Goal: Task Accomplishment & Management: Use online tool/utility

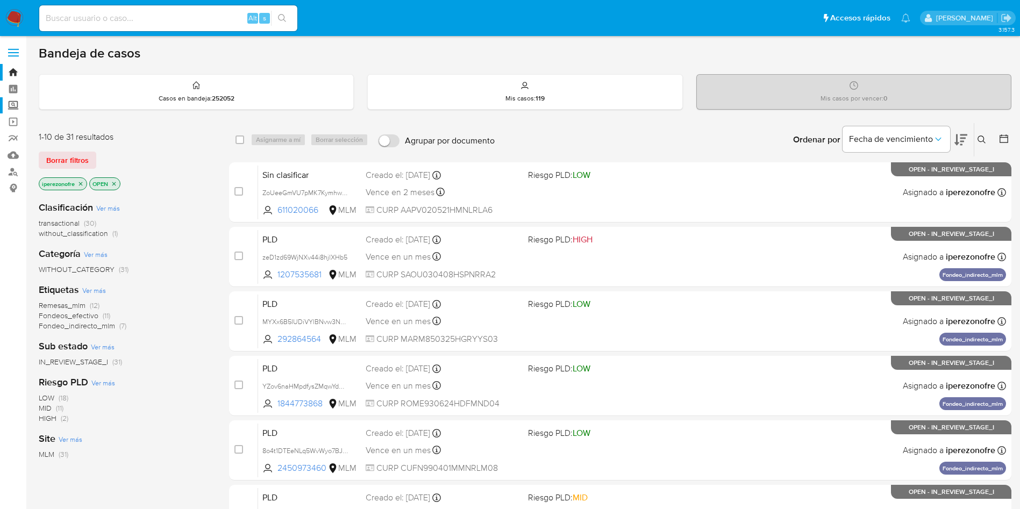
click at [10, 109] on label "Screening" at bounding box center [64, 105] width 128 height 17
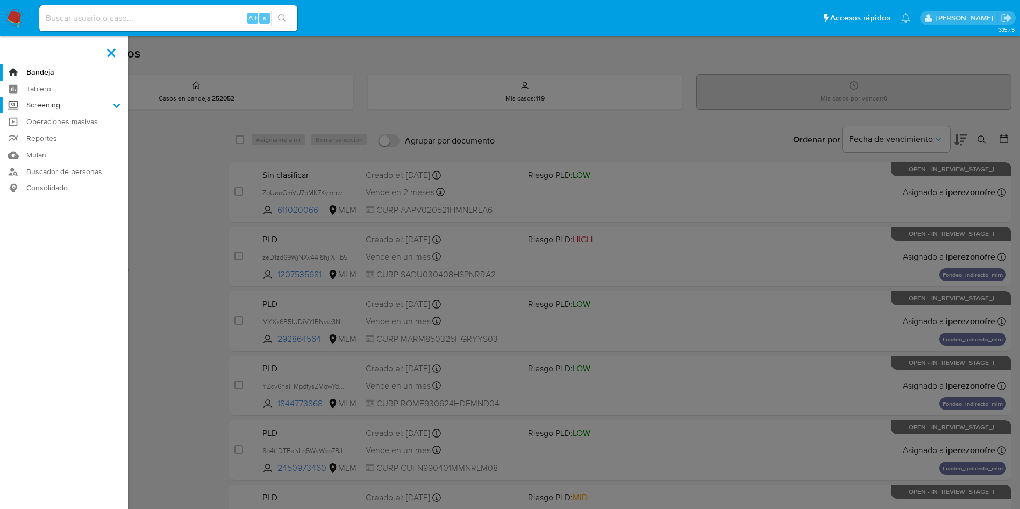
click at [0, 0] on input "Screening" at bounding box center [0, 0] width 0 height 0
click at [54, 150] on link "Herramientas" at bounding box center [64, 147] width 128 height 13
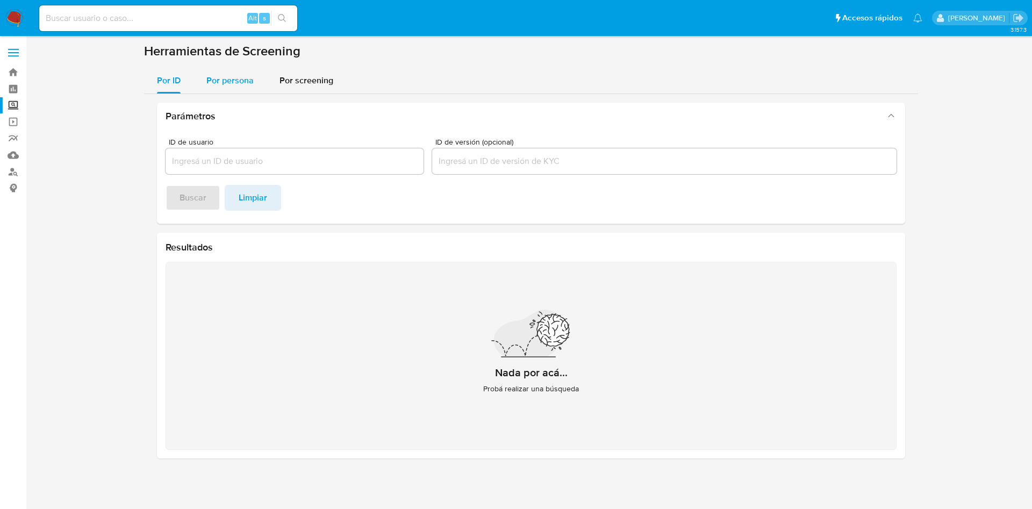
click at [219, 82] on span "Por persona" at bounding box center [229, 80] width 47 height 12
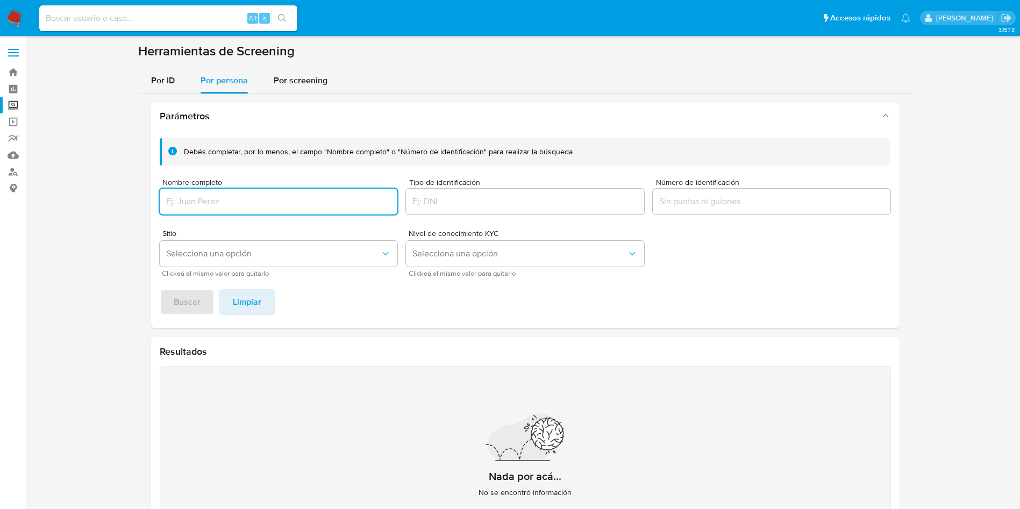
click at [227, 197] on input "Nombre completo" at bounding box center [279, 202] width 238 height 14
type input "oscar lucero pules"
click at [160, 289] on button "Buscar" at bounding box center [187, 302] width 55 height 26
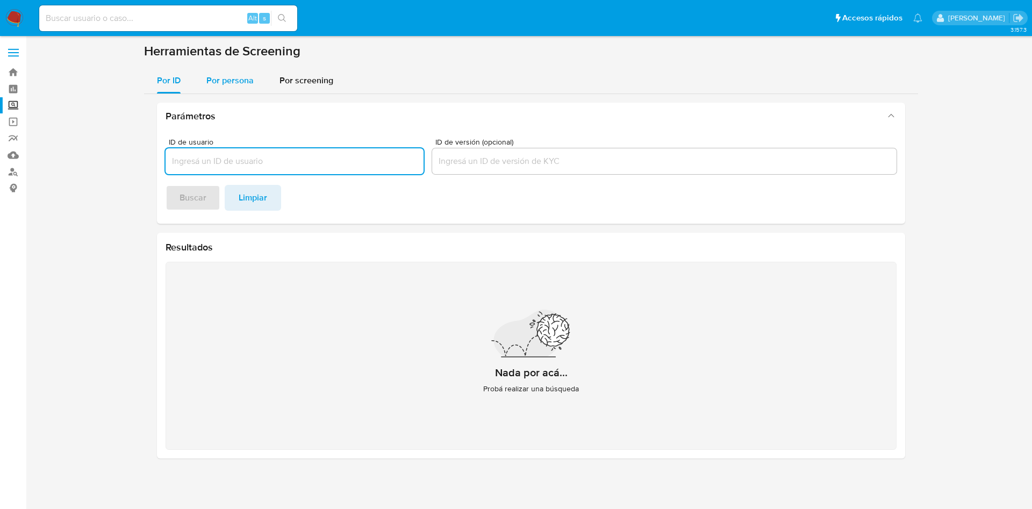
click at [240, 80] on span "Por persona" at bounding box center [229, 80] width 47 height 12
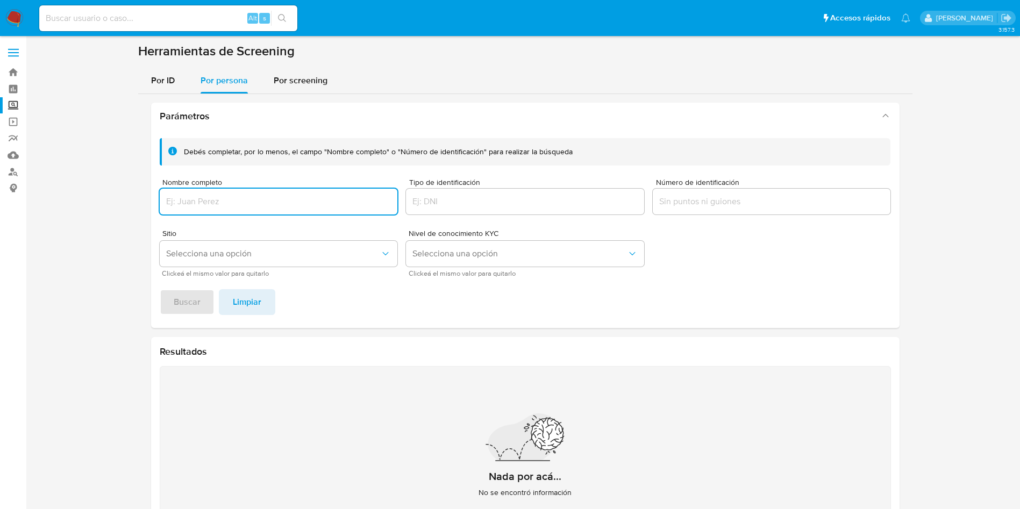
click at [262, 205] on input "Nombre completo" at bounding box center [279, 202] width 238 height 14
type input "SILVIA ESTELA RAMIREZ ARELLANO"
click at [160, 289] on button "Buscar" at bounding box center [187, 302] width 55 height 26
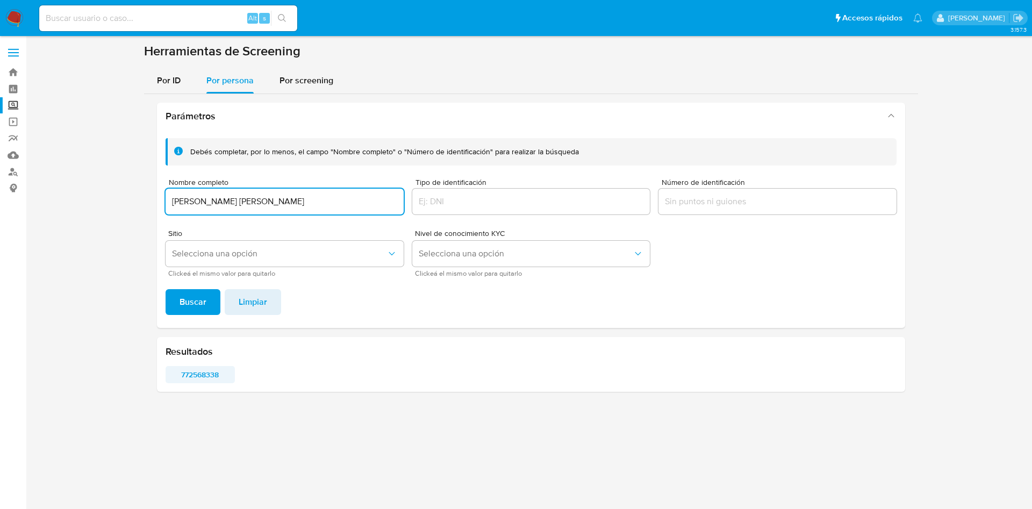
click at [217, 374] on span "772568338" at bounding box center [200, 374] width 54 height 15
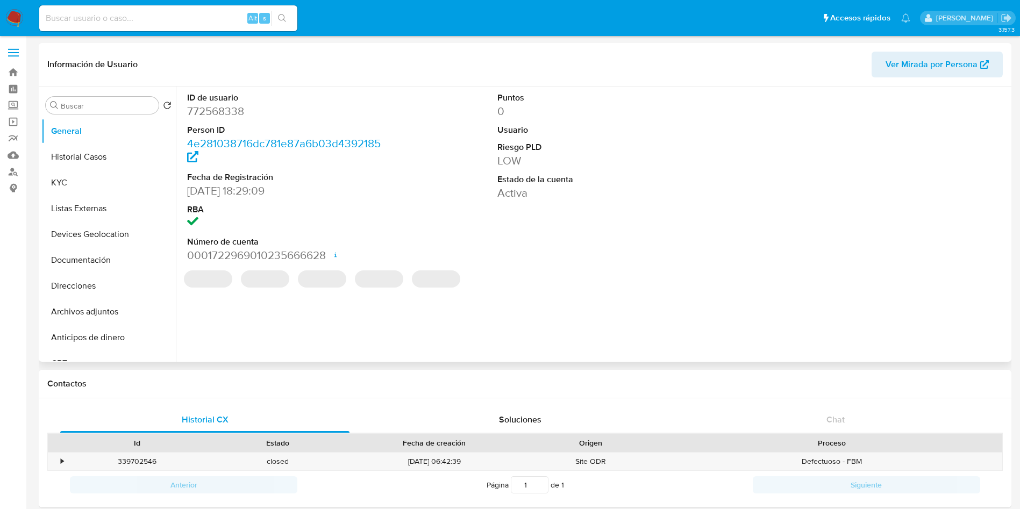
select select "10"
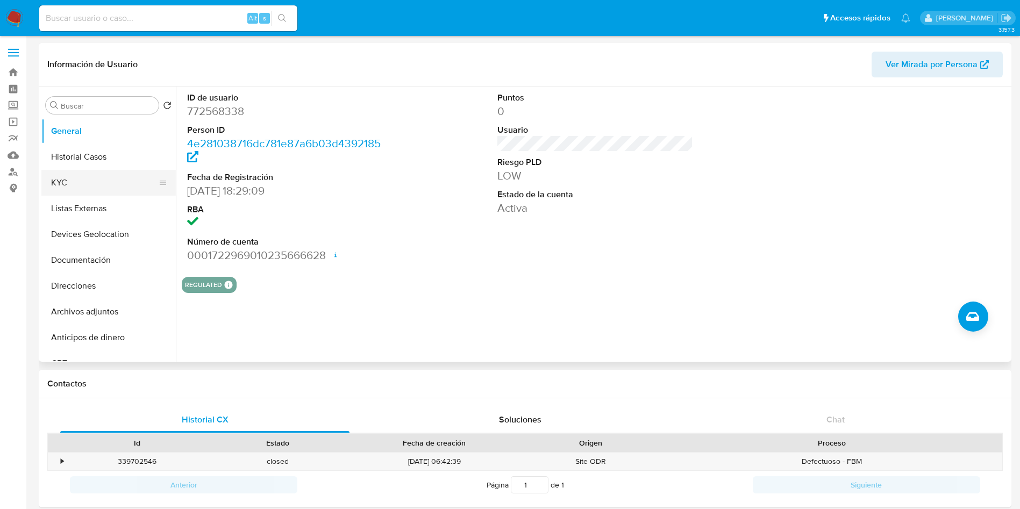
click at [94, 183] on button "KYC" at bounding box center [104, 183] width 126 height 26
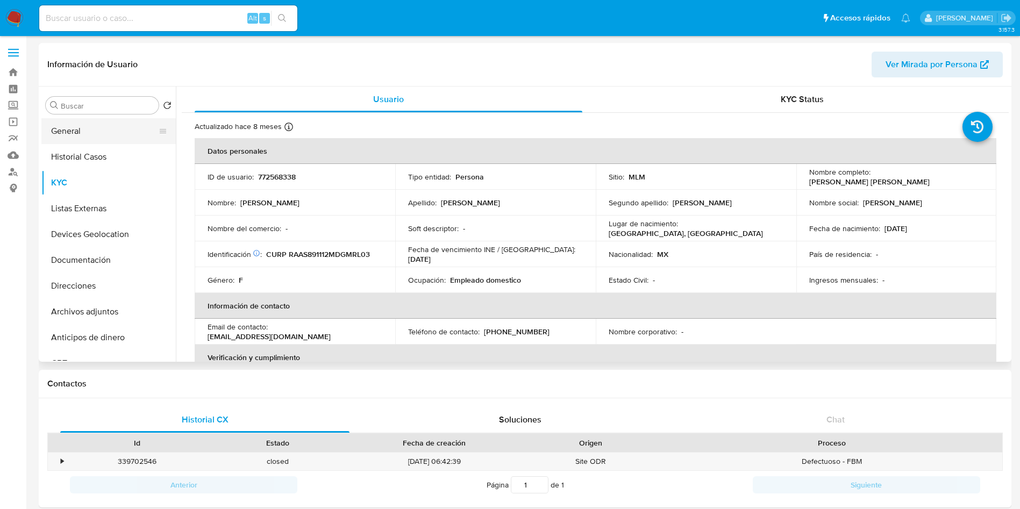
click at [87, 132] on button "General" at bounding box center [104, 131] width 126 height 26
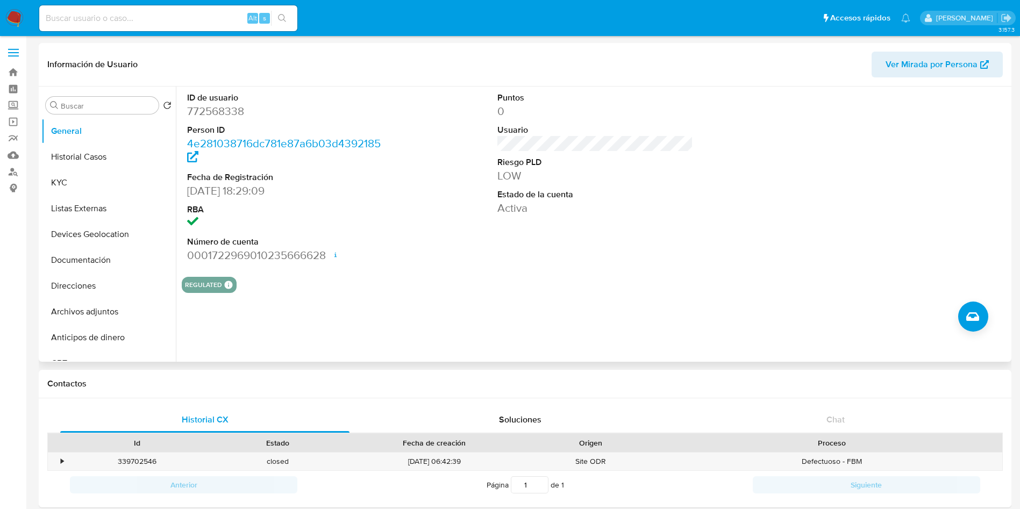
click at [229, 109] on dd "772568338" at bounding box center [285, 111] width 196 height 15
copy dd "772568338"
click at [92, 149] on button "Historial Casos" at bounding box center [104, 157] width 126 height 26
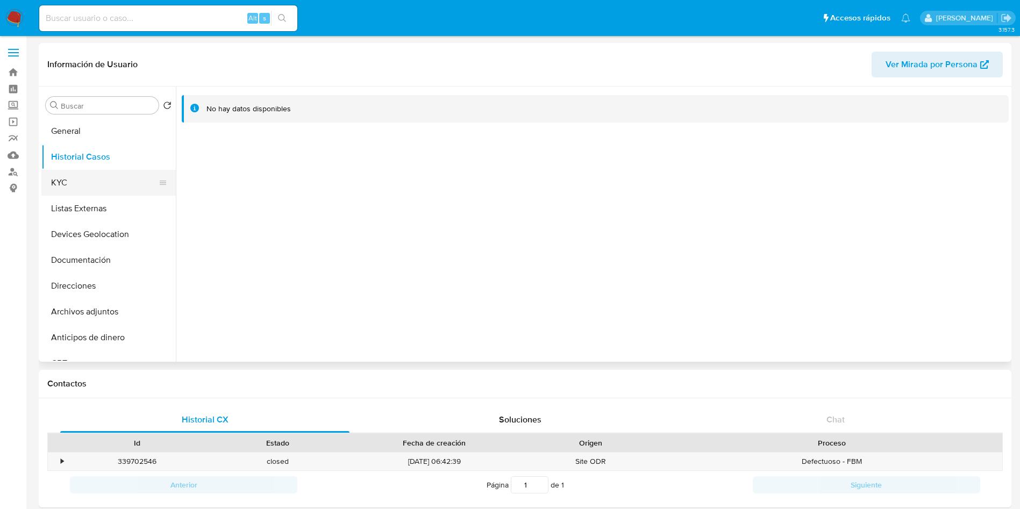
click at [110, 177] on button "KYC" at bounding box center [104, 183] width 126 height 26
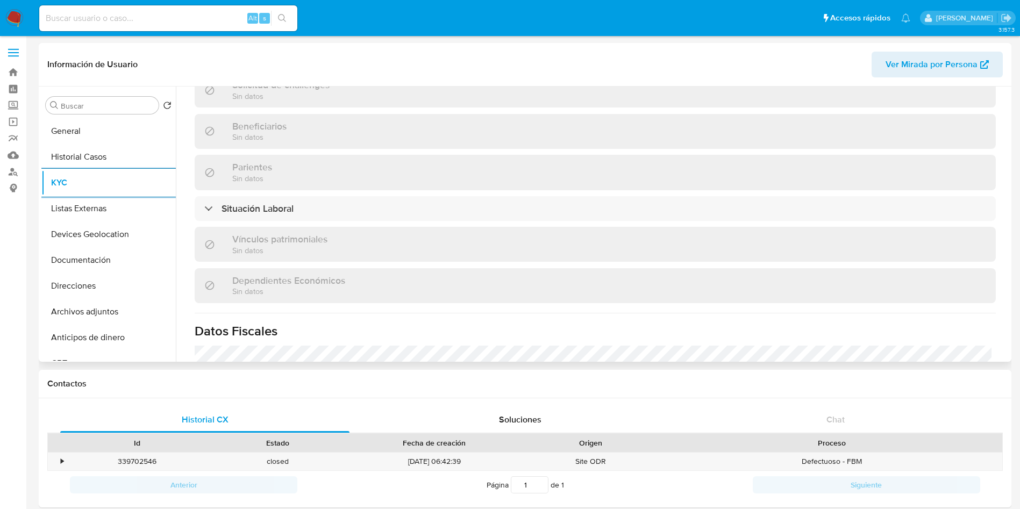
scroll to position [497, 0]
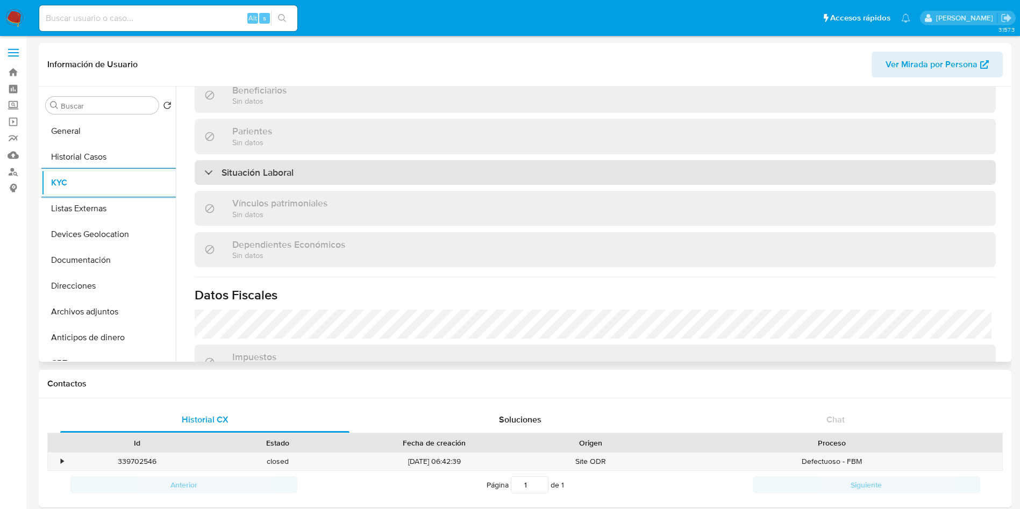
click at [340, 168] on div "Situación Laboral" at bounding box center [595, 172] width 801 height 25
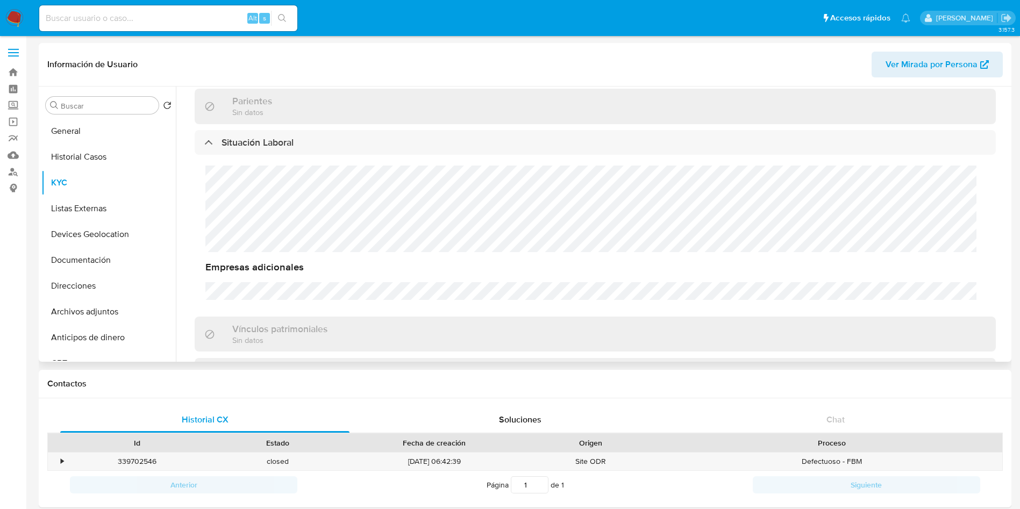
scroll to position [530, 0]
drag, startPoint x: 1004, startPoint y: 250, endPoint x: 1007, endPoint y: 258, distance: 9.2
click at [1003, 266] on div "Actualizado hace 8 meses Creado: 08/06/2021 17:29:19 Actualizado: 30/12/2024 07…" at bounding box center [595, 118] width 827 height 1070
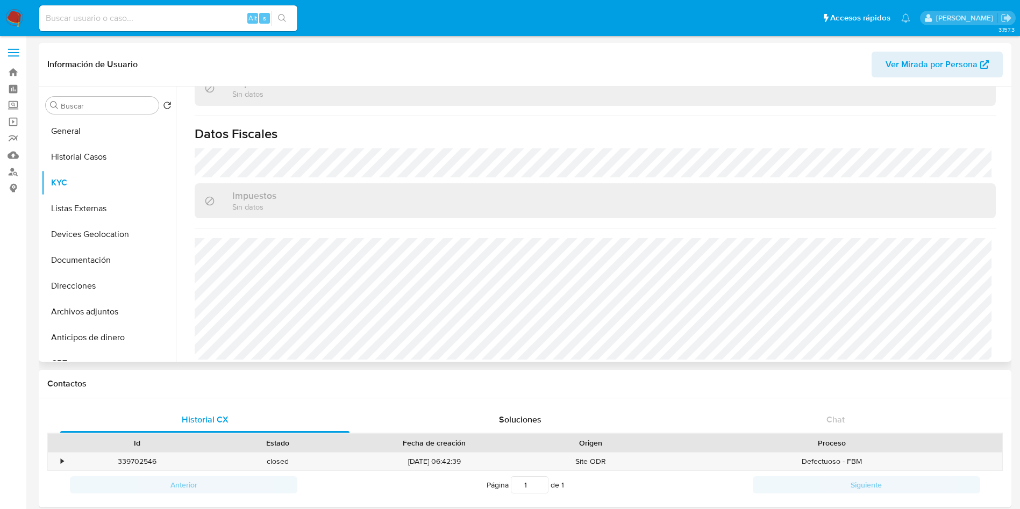
scroll to position [821, 0]
click at [90, 205] on button "Listas Externas" at bounding box center [104, 209] width 126 height 26
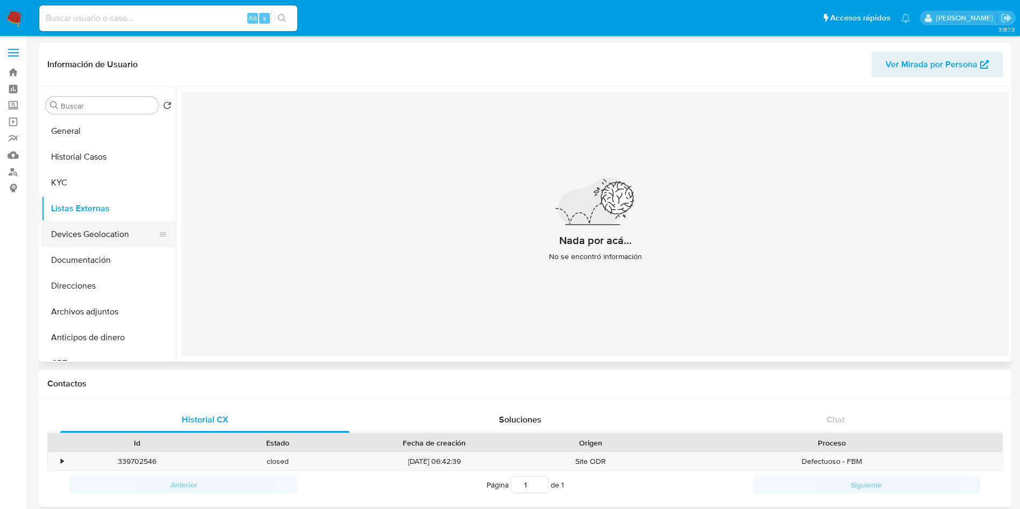
click at [117, 229] on button "Devices Geolocation" at bounding box center [104, 235] width 126 height 26
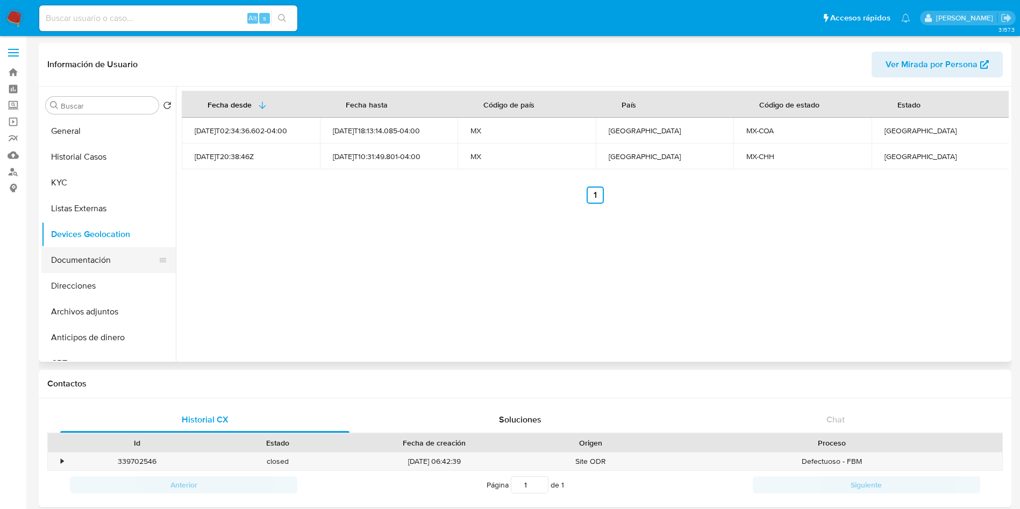
click at [82, 259] on button "Documentación" at bounding box center [104, 260] width 126 height 26
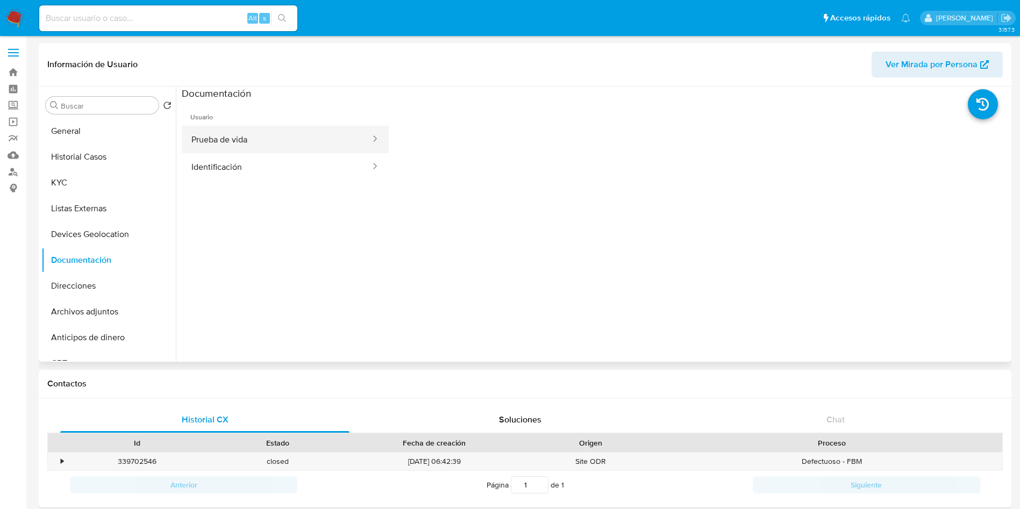
click at [243, 137] on button "Prueba de vida" at bounding box center [277, 139] width 190 height 27
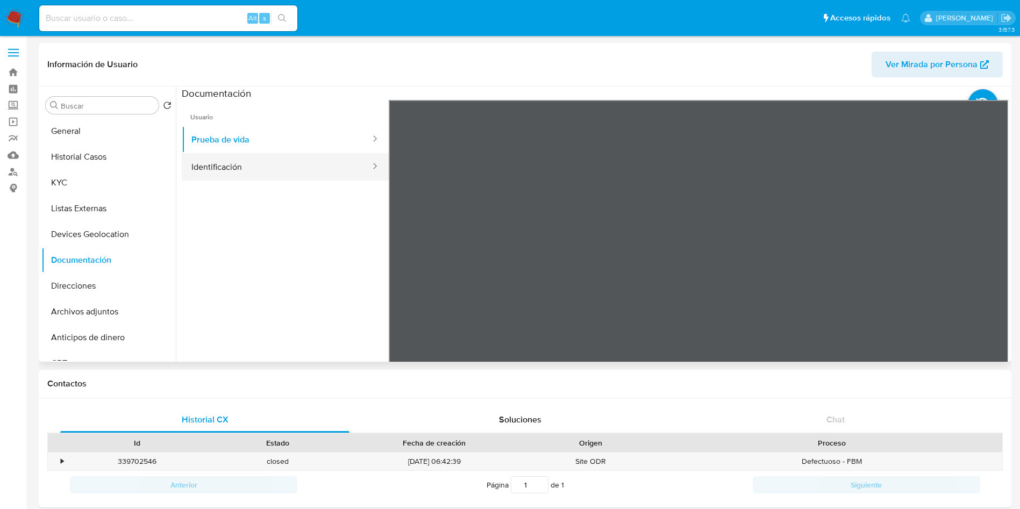
click at [250, 159] on button "Identificación" at bounding box center [277, 166] width 190 height 27
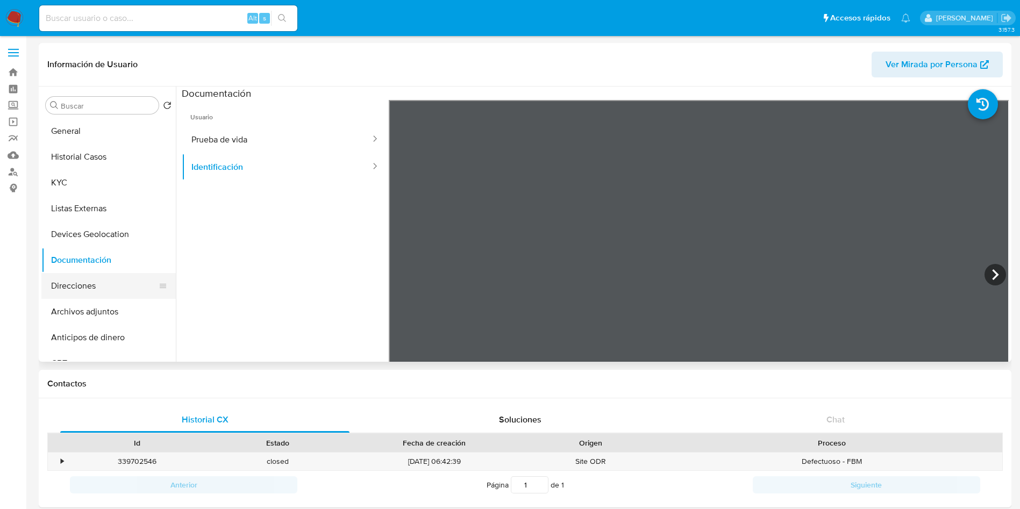
click at [96, 279] on button "Direcciones" at bounding box center [104, 286] width 126 height 26
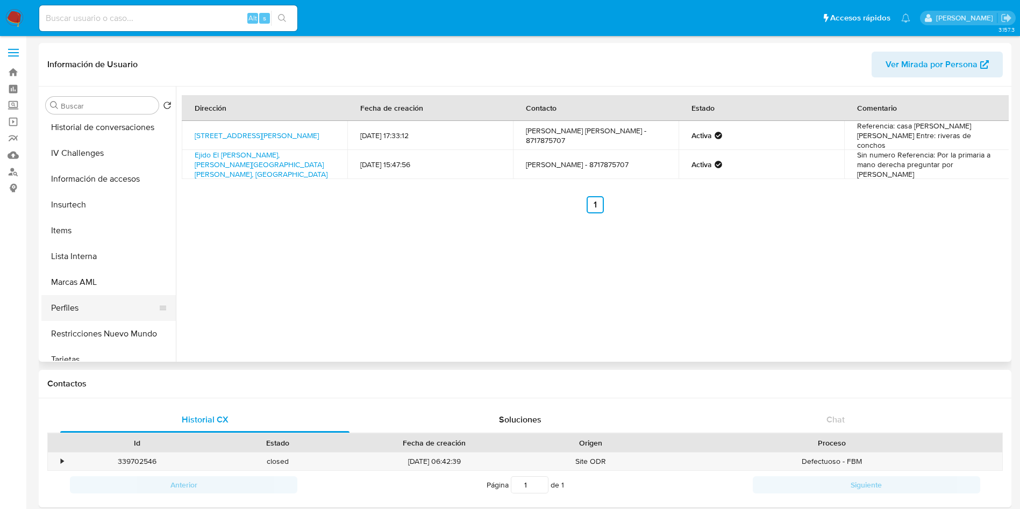
scroll to position [454, 0]
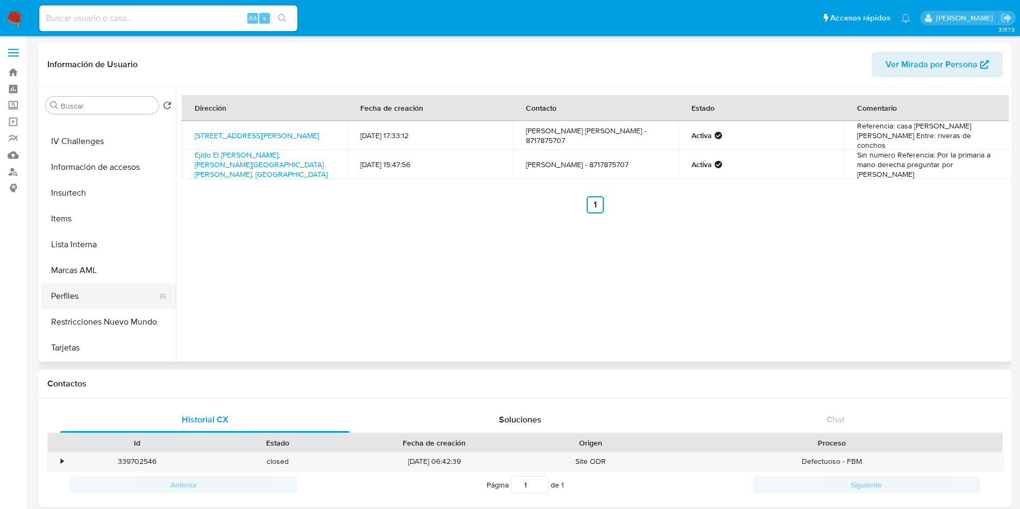
click at [112, 319] on button "Restricciones Nuevo Mundo" at bounding box center [108, 322] width 134 height 26
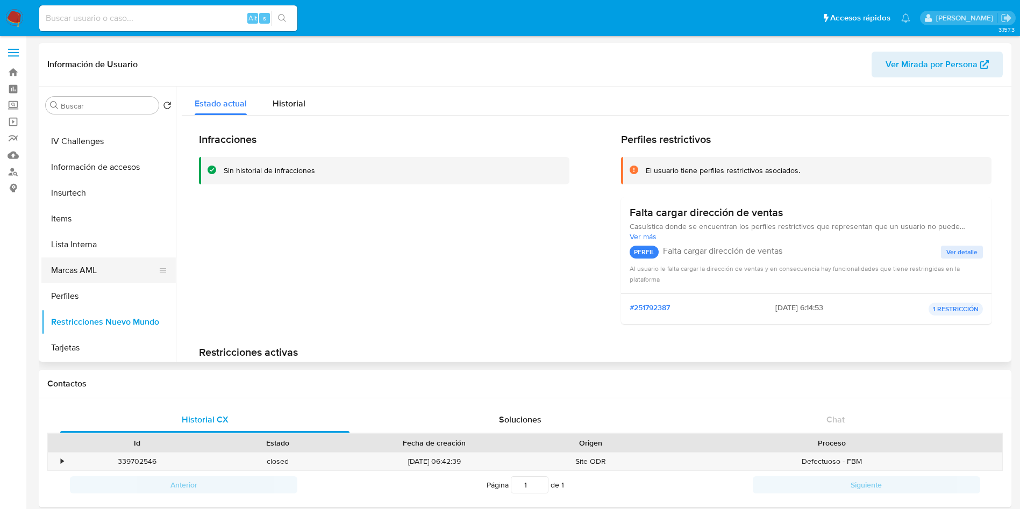
scroll to position [0, 0]
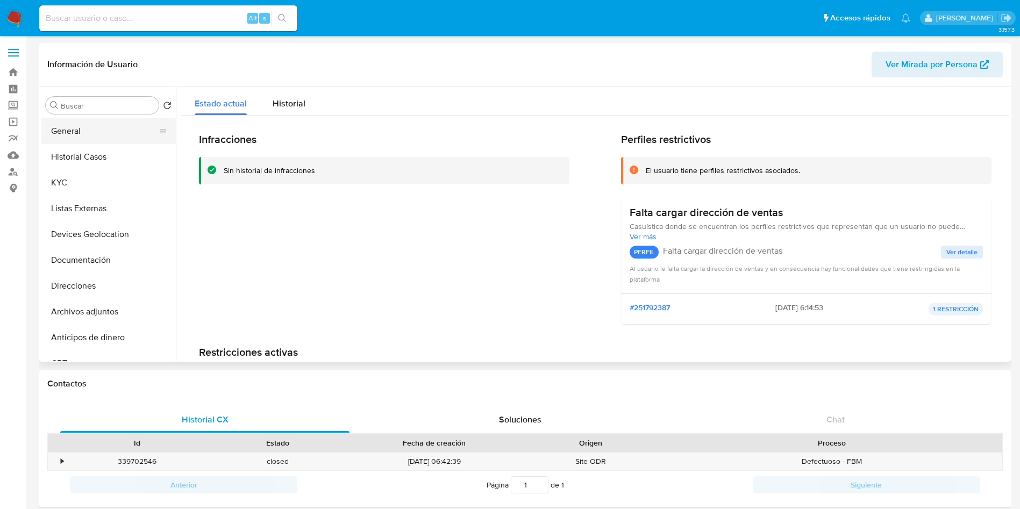
click at [77, 136] on button "General" at bounding box center [104, 131] width 126 height 26
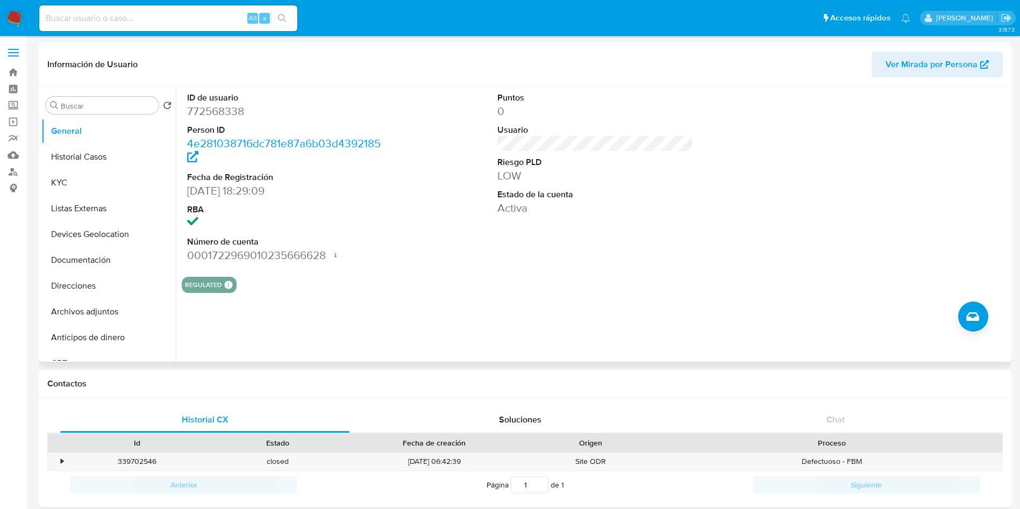
click at [395, 314] on div "ID de usuario 772568338 Person ID 4e281038716dc781e87a6b03d4392185 Fecha de Reg…" at bounding box center [592, 224] width 833 height 275
select select "10"
click at [214, 15] on input at bounding box center [168, 18] width 258 height 14
paste input "554561288"
type input "554561288"
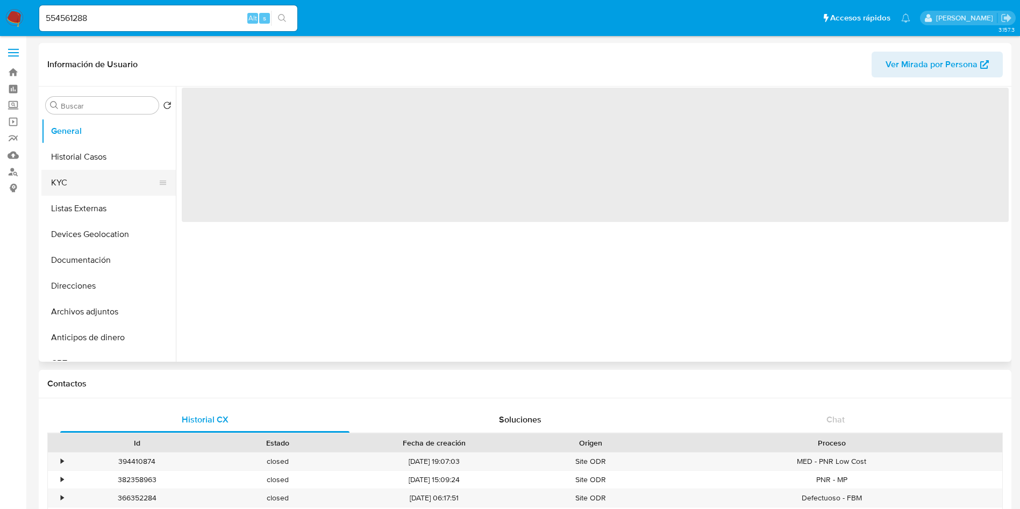
click at [99, 187] on button "KYC" at bounding box center [104, 183] width 126 height 26
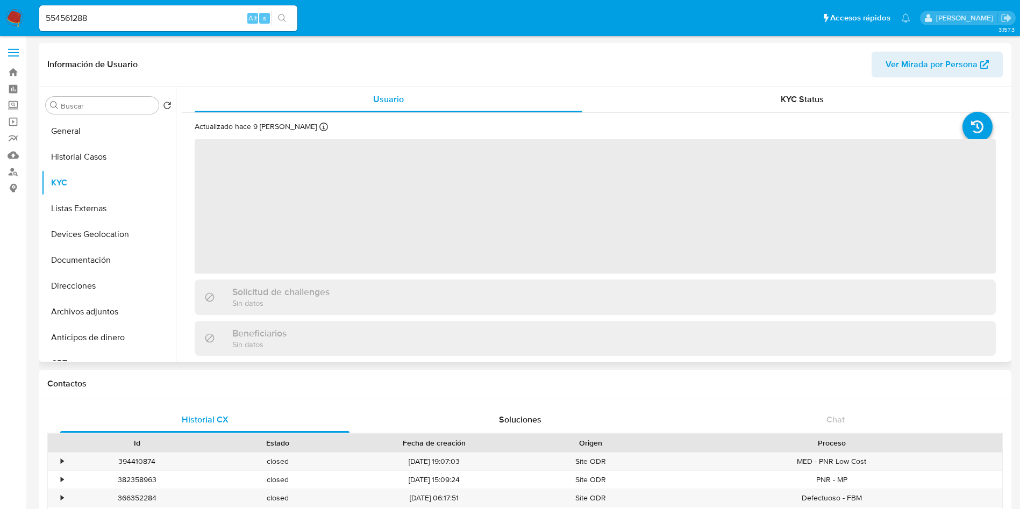
select select "10"
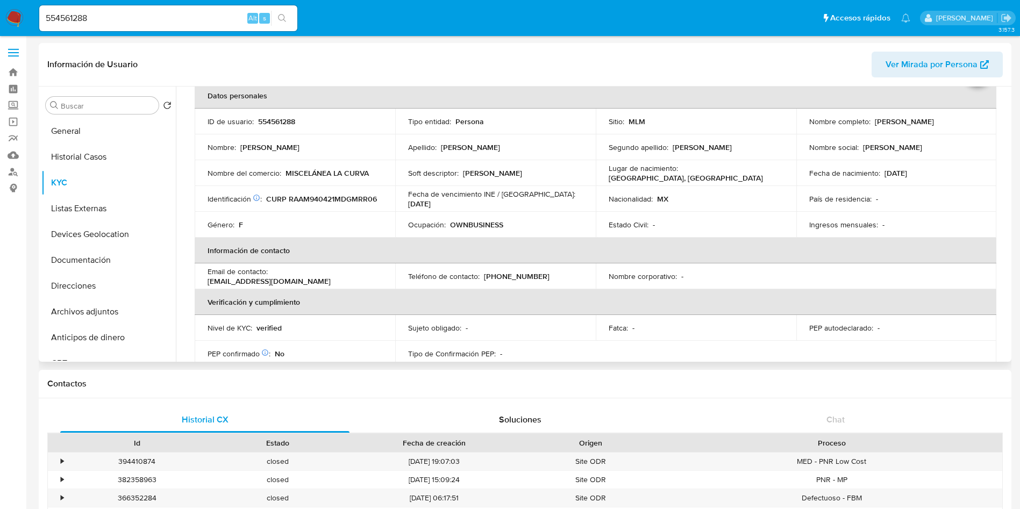
scroll to position [81, 0]
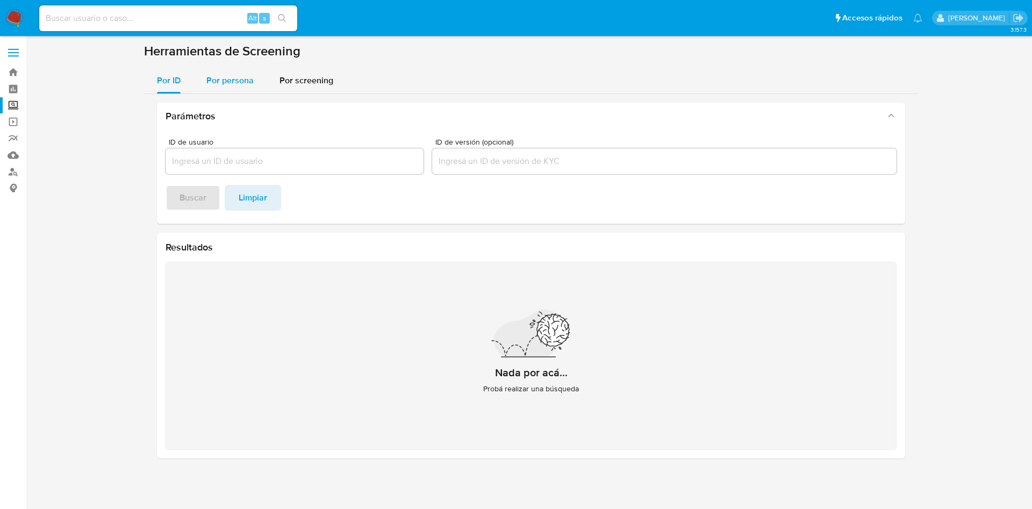
click at [225, 72] on div "Por persona" at bounding box center [229, 81] width 47 height 26
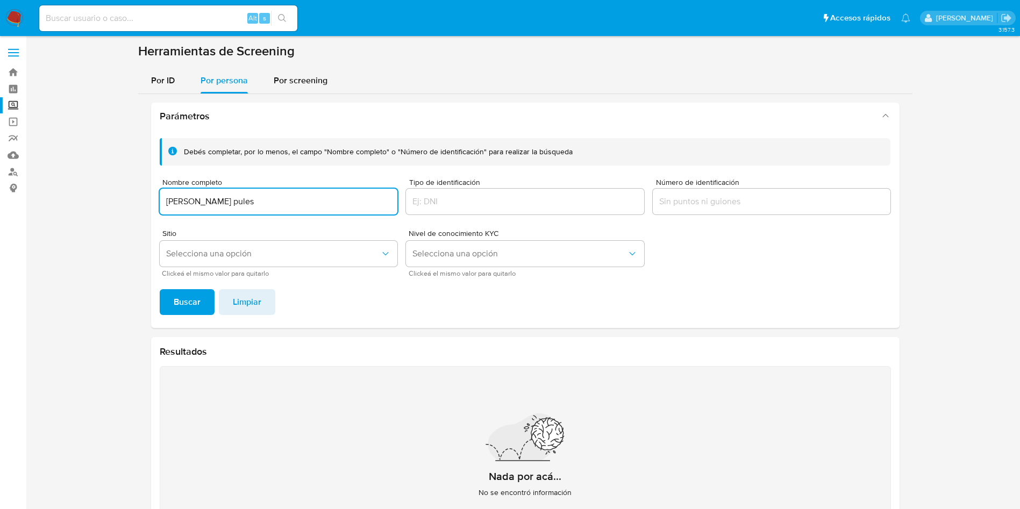
click at [193, 202] on input "oscar lucero pules" at bounding box center [279, 202] width 238 height 14
click at [213, 205] on input "oscar pules" at bounding box center [279, 202] width 238 height 14
type input "oscar pules lucero"
click at [167, 294] on button "Buscar" at bounding box center [187, 302] width 55 height 26
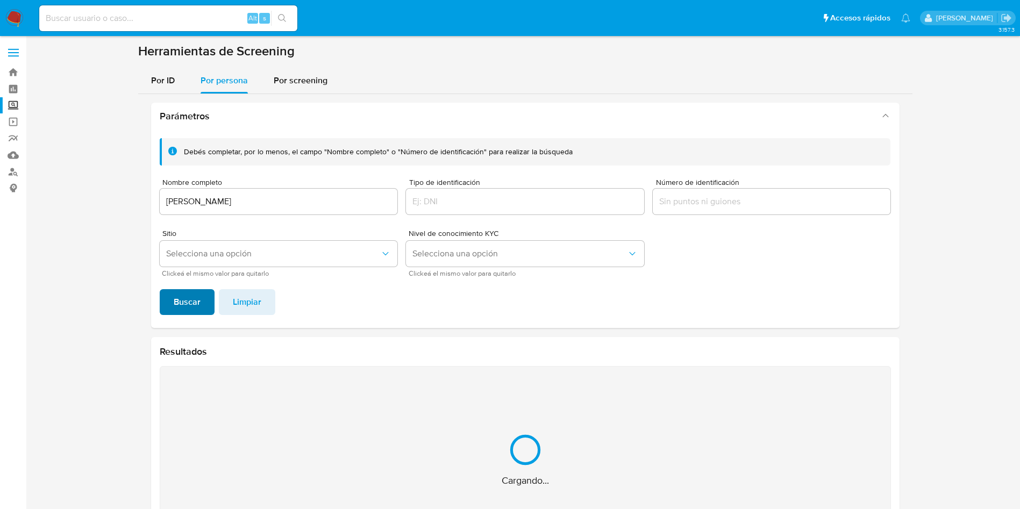
scroll to position [69, 0]
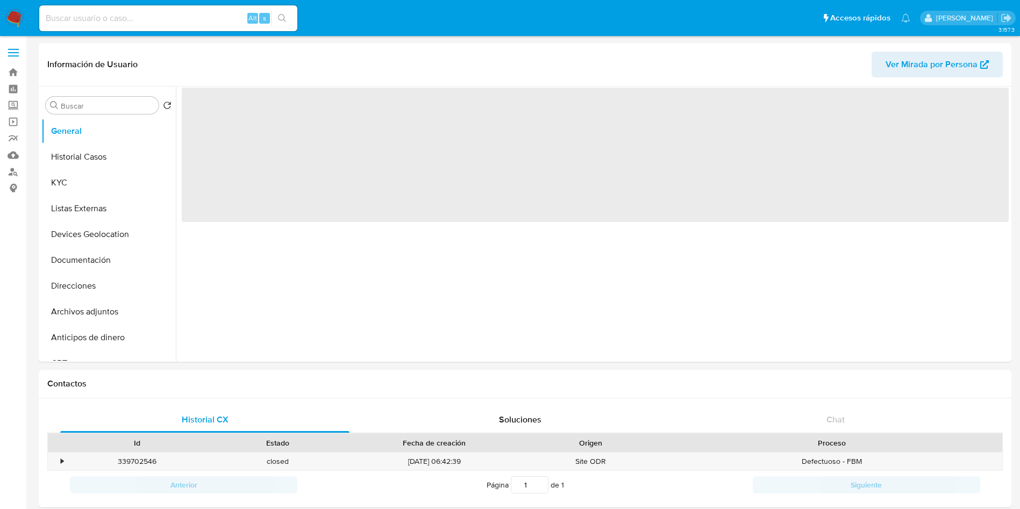
click at [13, 13] on img at bounding box center [14, 18] width 18 height 18
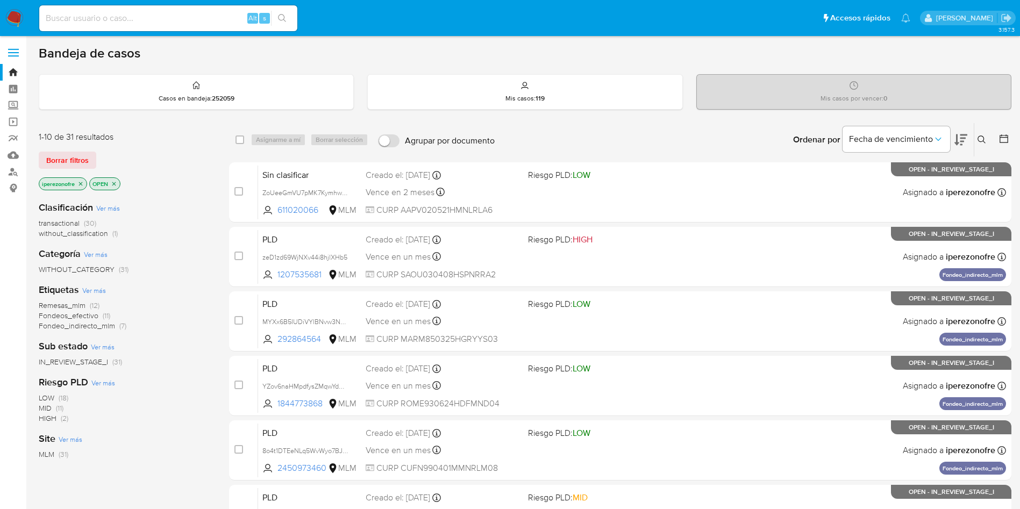
click at [984, 139] on icon at bounding box center [982, 140] width 8 height 8
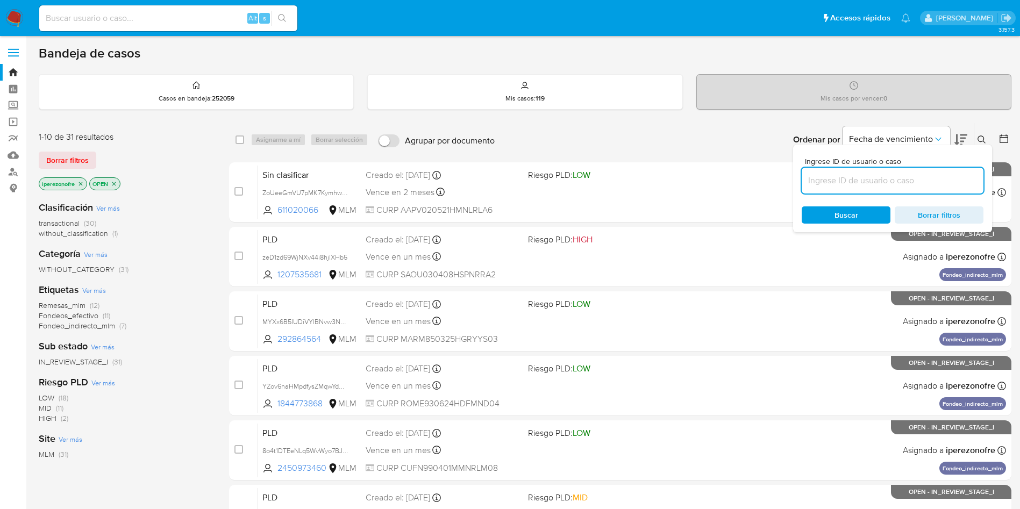
click at [835, 185] on input at bounding box center [893, 181] width 182 height 14
type input "554561288"
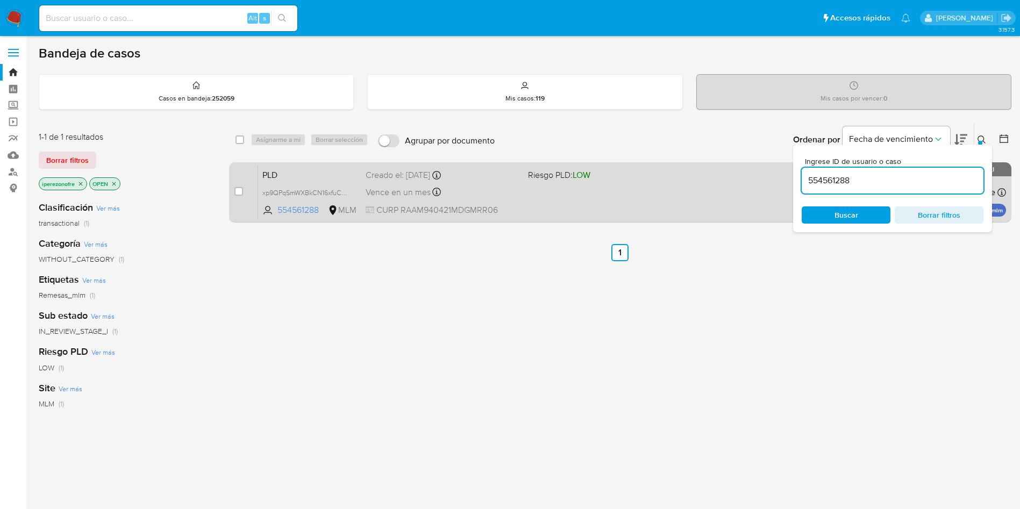
click at [452, 198] on div "Vence en un mes Vence el 11/10/2025 02:07:57" at bounding box center [443, 192] width 154 height 15
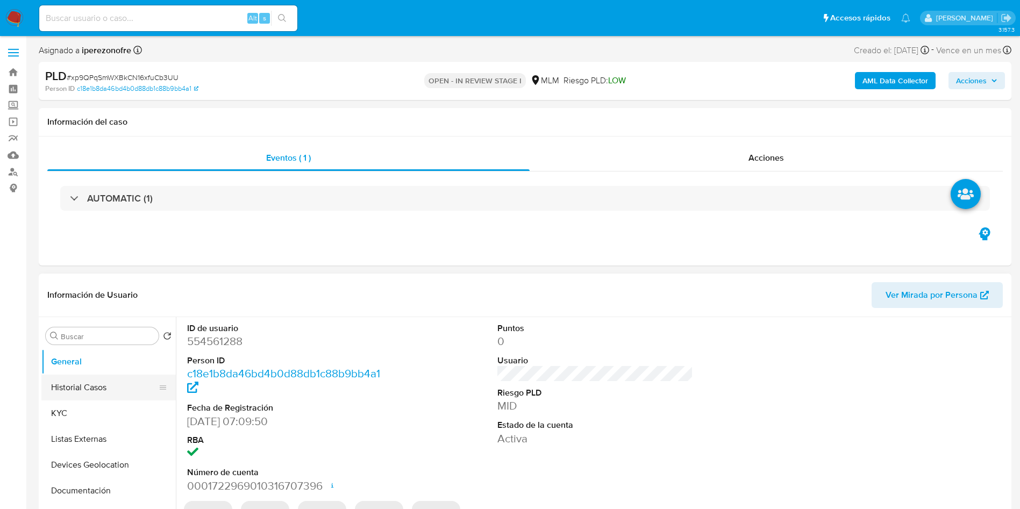
click at [99, 389] on button "Historial Casos" at bounding box center [104, 388] width 126 height 26
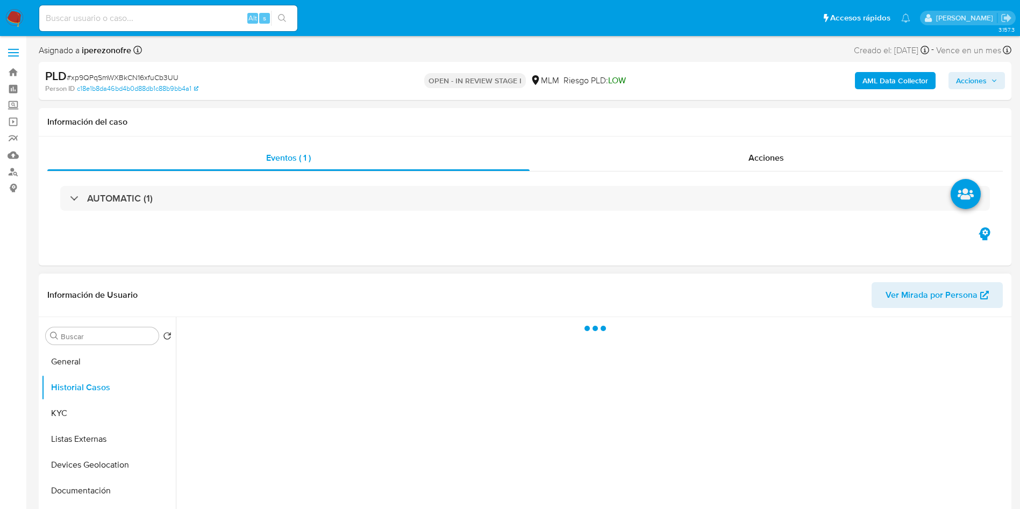
select select "10"
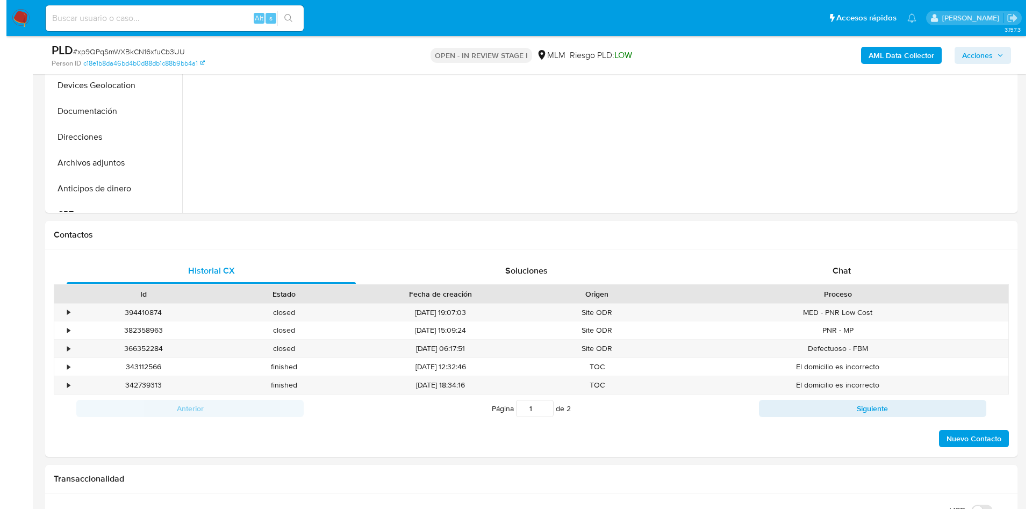
scroll to position [242, 0]
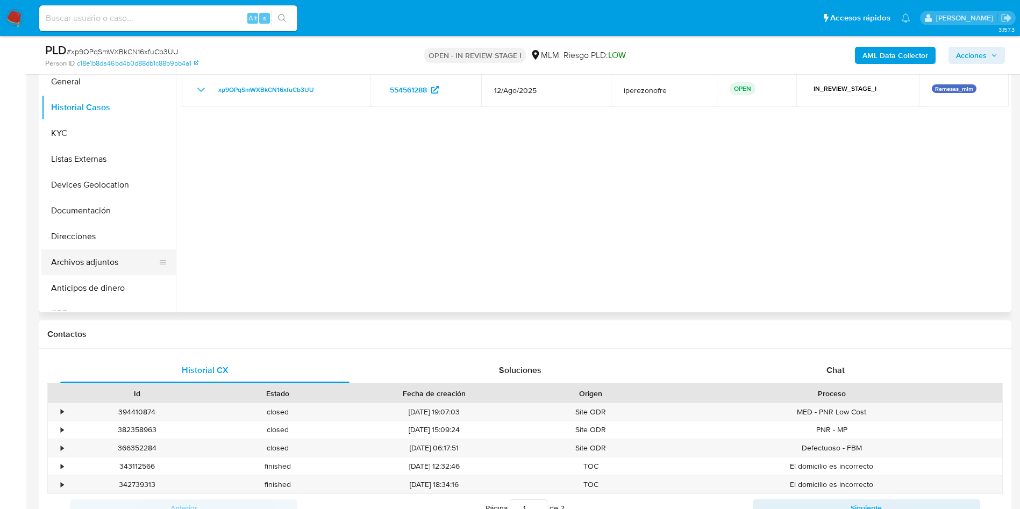
click at [102, 263] on button "Archivos adjuntos" at bounding box center [104, 263] width 126 height 26
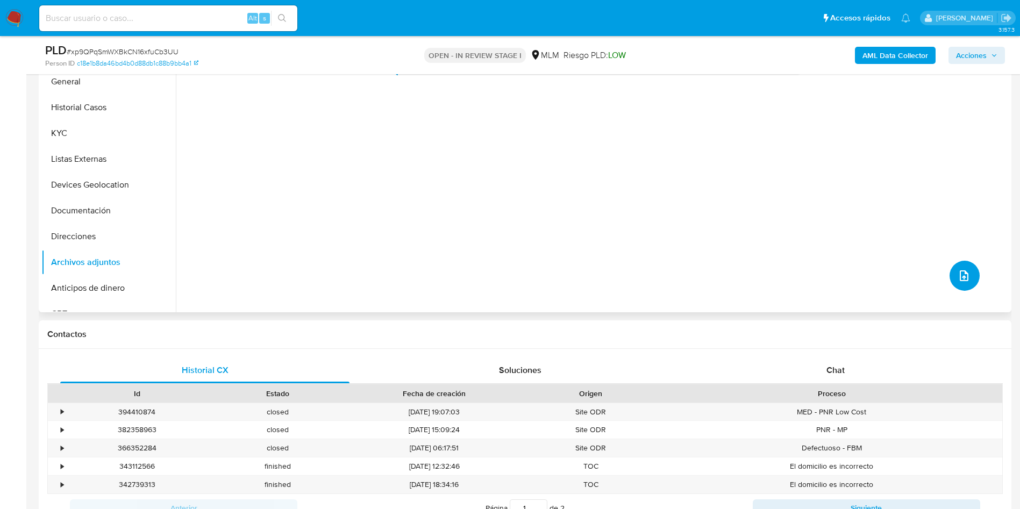
click at [959, 277] on icon "upload-file" at bounding box center [964, 275] width 13 height 13
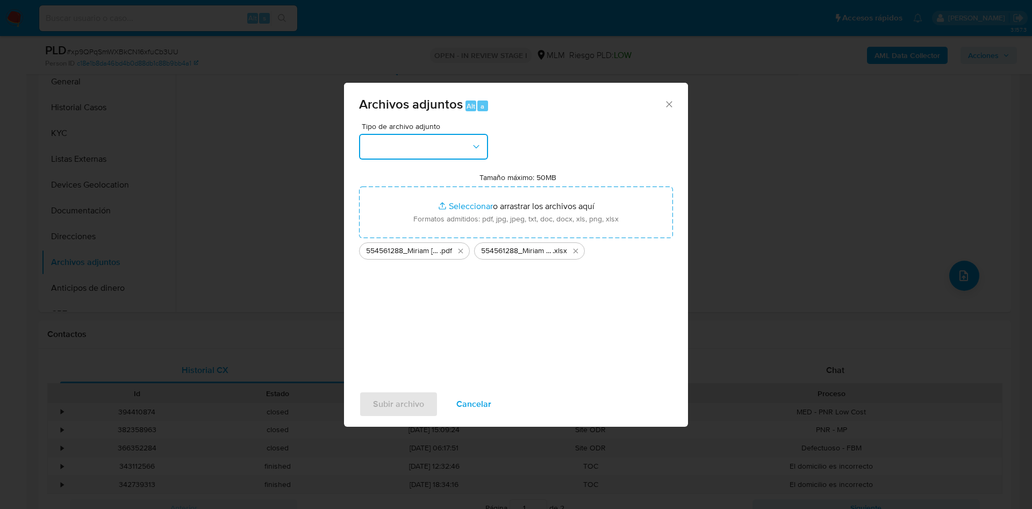
click at [471, 136] on button "button" at bounding box center [423, 147] width 129 height 26
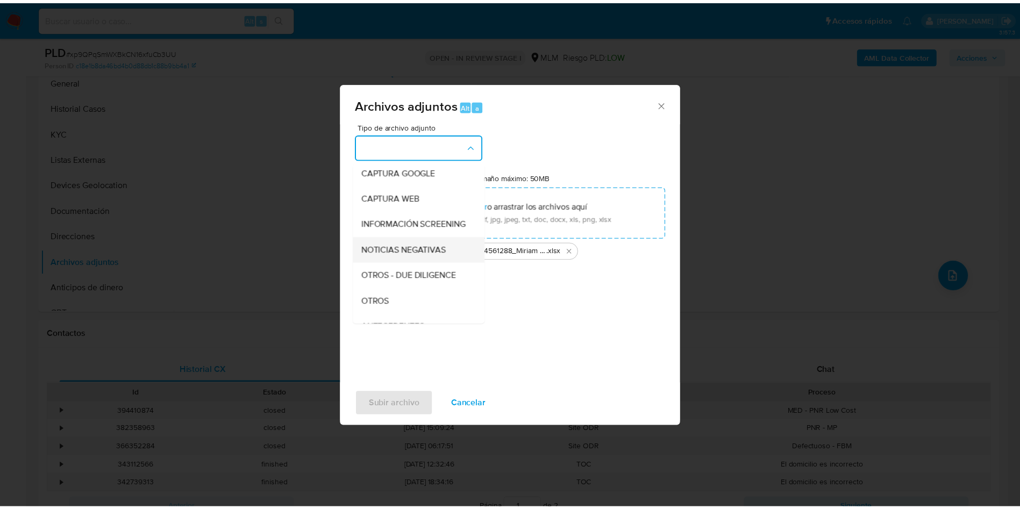
scroll to position [81, 0]
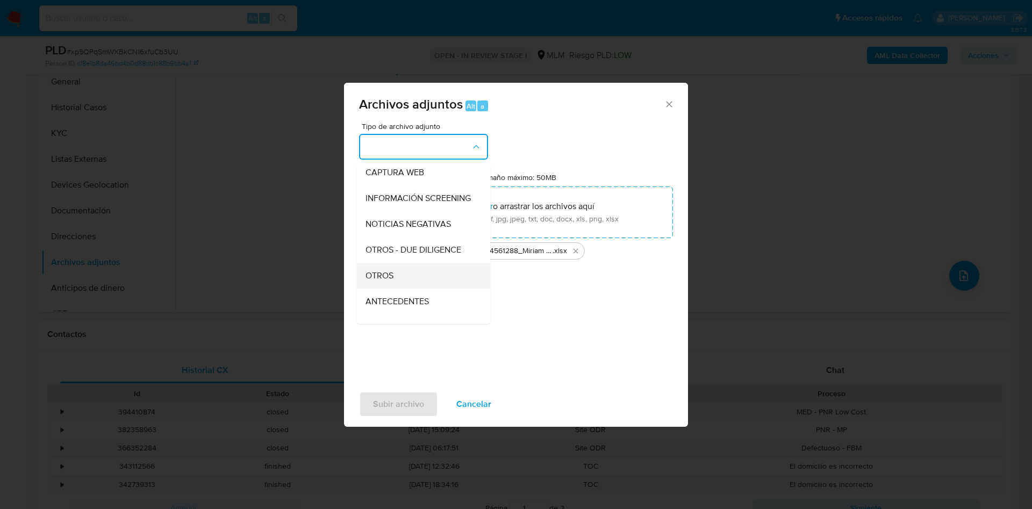
click at [408, 289] on div "OTROS" at bounding box center [421, 276] width 110 height 26
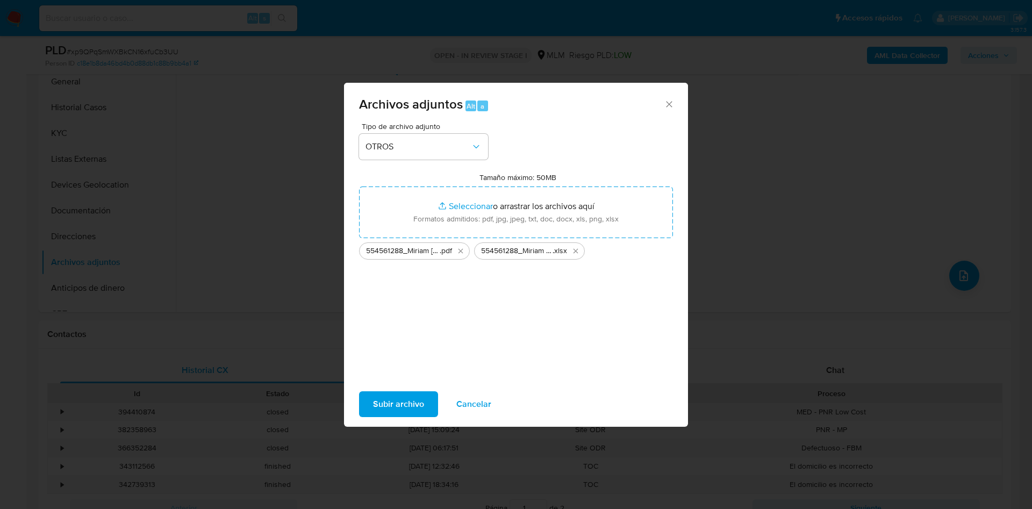
click at [398, 403] on span "Subir archivo" at bounding box center [398, 405] width 51 height 24
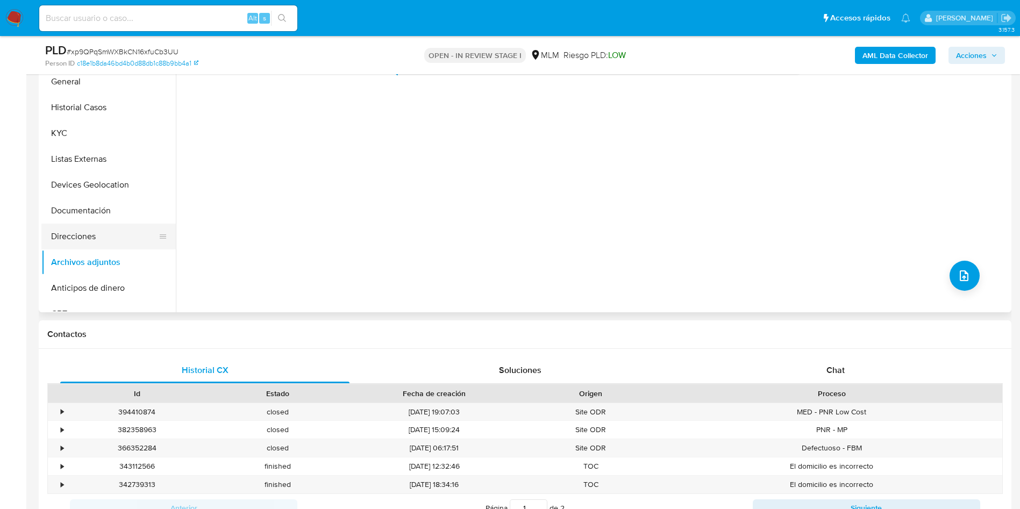
click at [85, 231] on button "Direcciones" at bounding box center [104, 237] width 126 height 26
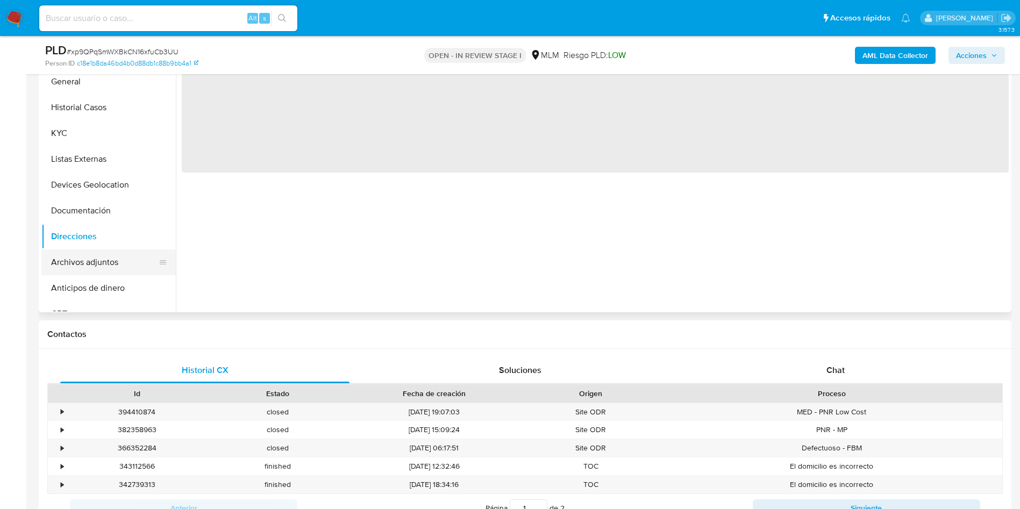
click at [95, 256] on button "Archivos adjuntos" at bounding box center [104, 263] width 126 height 26
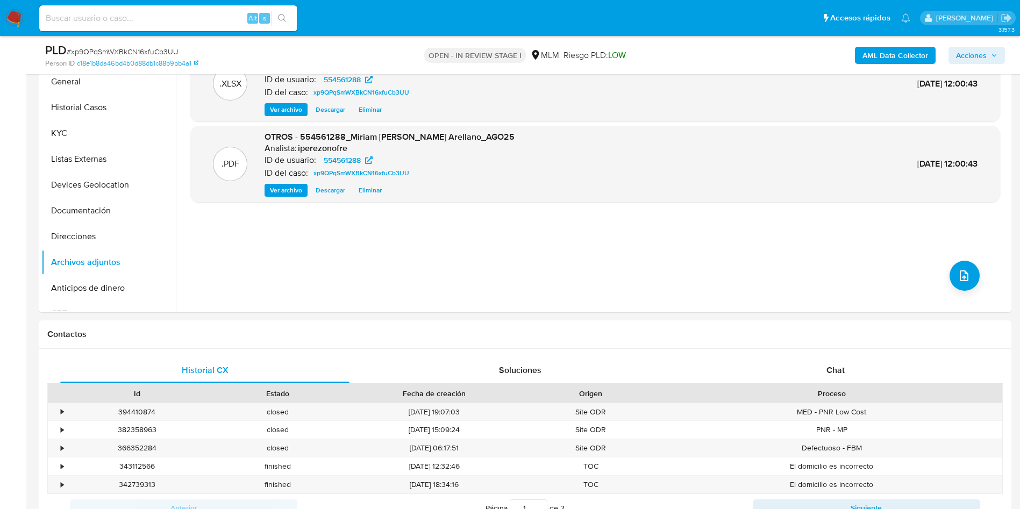
click at [992, 50] on span "Acciones" at bounding box center [976, 55] width 41 height 15
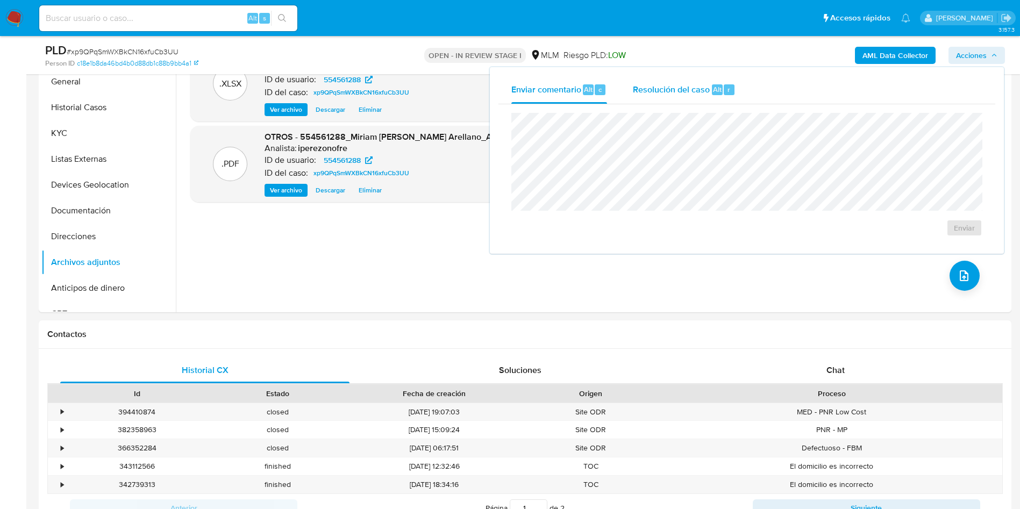
click at [654, 83] on span "Resolución del caso" at bounding box center [671, 89] width 77 height 12
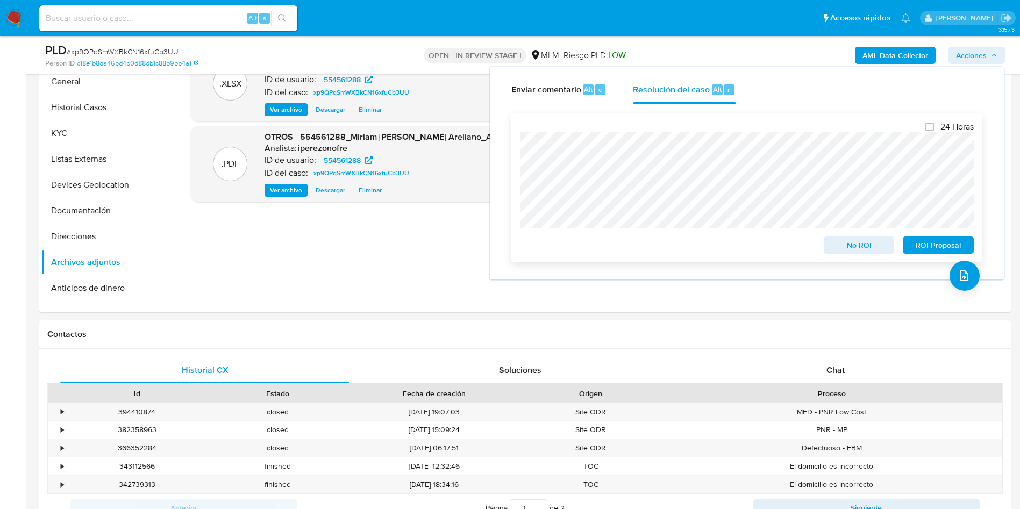
click at [932, 246] on span "ROI Proposal" at bounding box center [938, 245] width 56 height 15
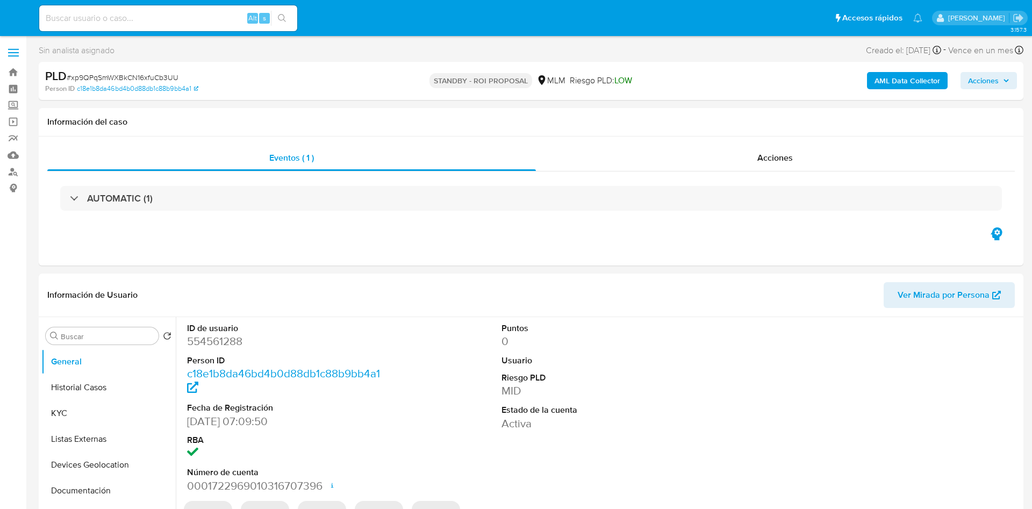
select select "10"
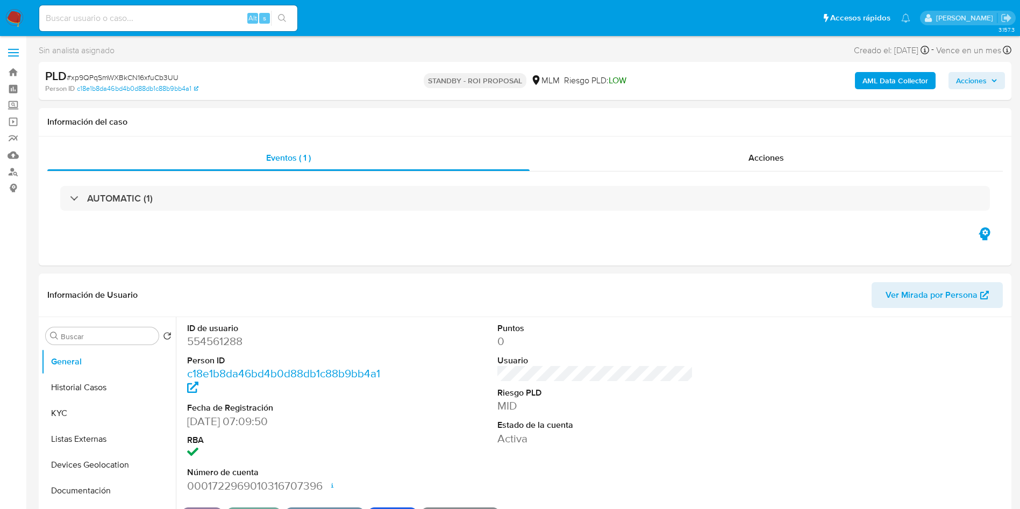
click at [133, 15] on input at bounding box center [168, 18] width 258 height 14
paste input "1173065600"
type input "1173065600"
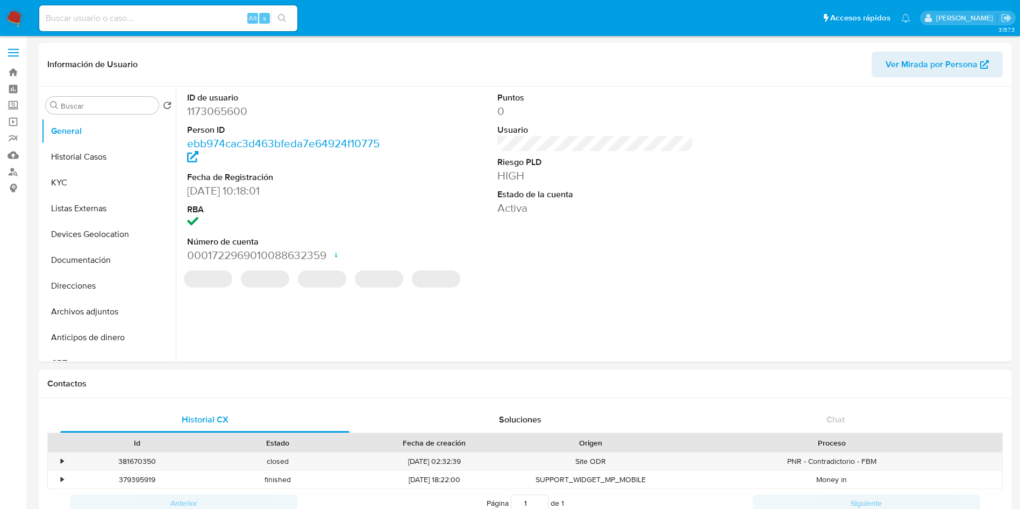
select select "10"
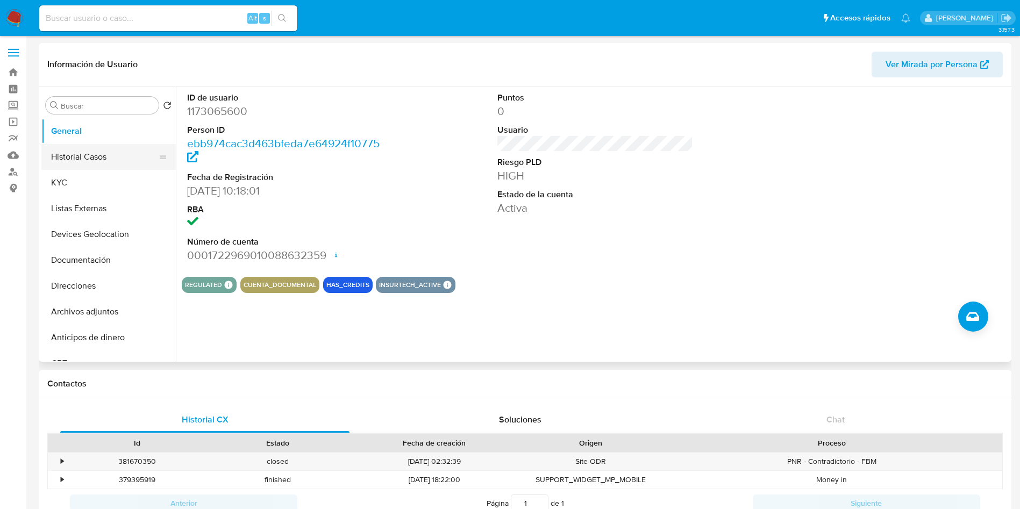
click at [81, 148] on button "Historial Casos" at bounding box center [104, 157] width 126 height 26
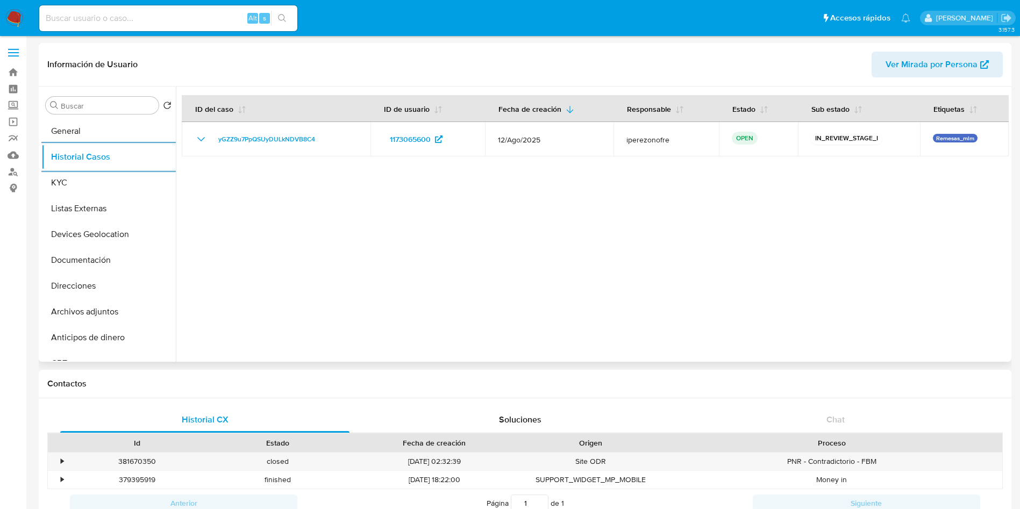
click at [879, 234] on div at bounding box center [592, 224] width 833 height 275
click at [78, 187] on button "KYC" at bounding box center [104, 183] width 126 height 26
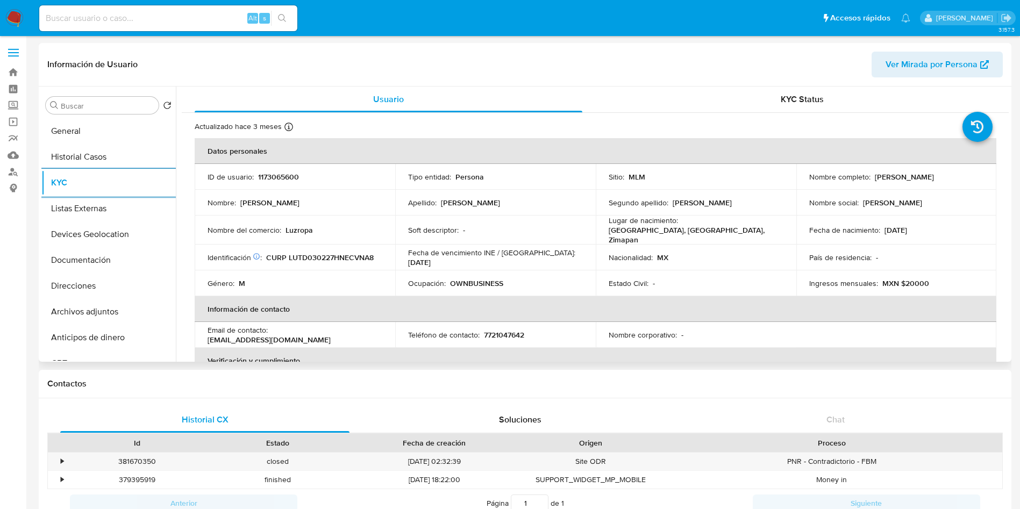
click at [599, 322] on td "Nombre corporativo : -" at bounding box center [696, 335] width 201 height 26
click at [484, 331] on p "7721047642" at bounding box center [504, 335] width 40 height 10
click at [495, 336] on p "7721047642" at bounding box center [504, 335] width 40 height 10
copy p "7721047642"
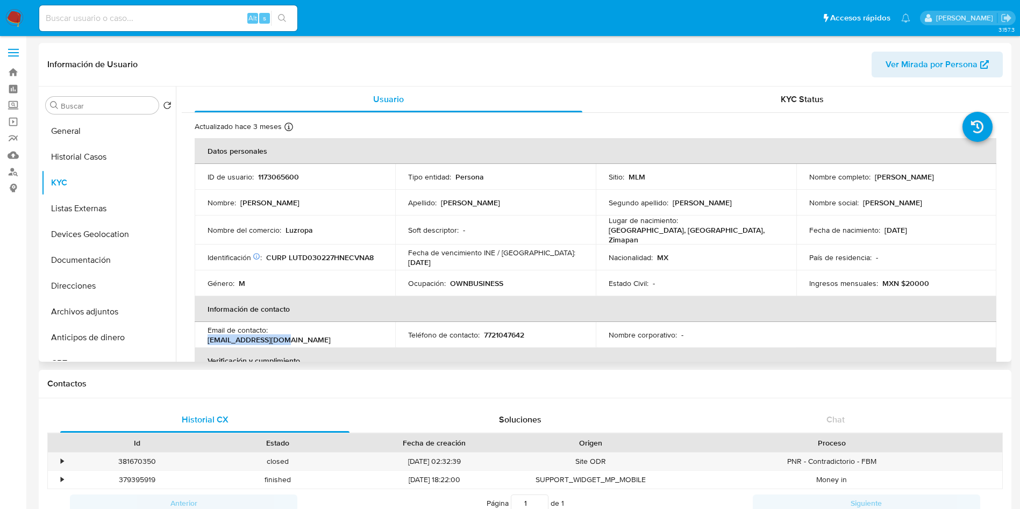
drag, startPoint x: 367, startPoint y: 331, endPoint x: 272, endPoint y: 331, distance: 95.2
click at [272, 331] on div "Email de contacto : dl0863120@gmail.com" at bounding box center [295, 334] width 175 height 19
copy p "dl0863120@gmail.com"
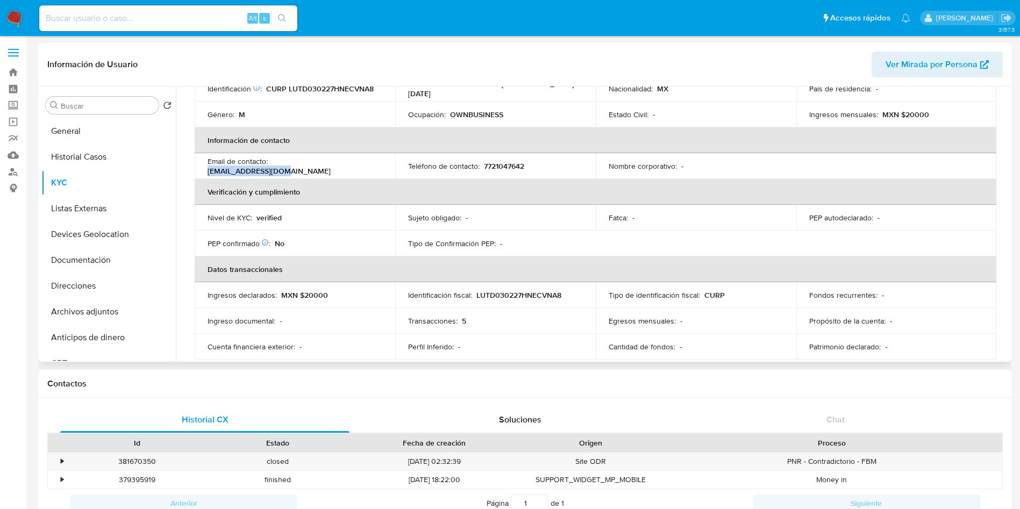
scroll to position [81, 0]
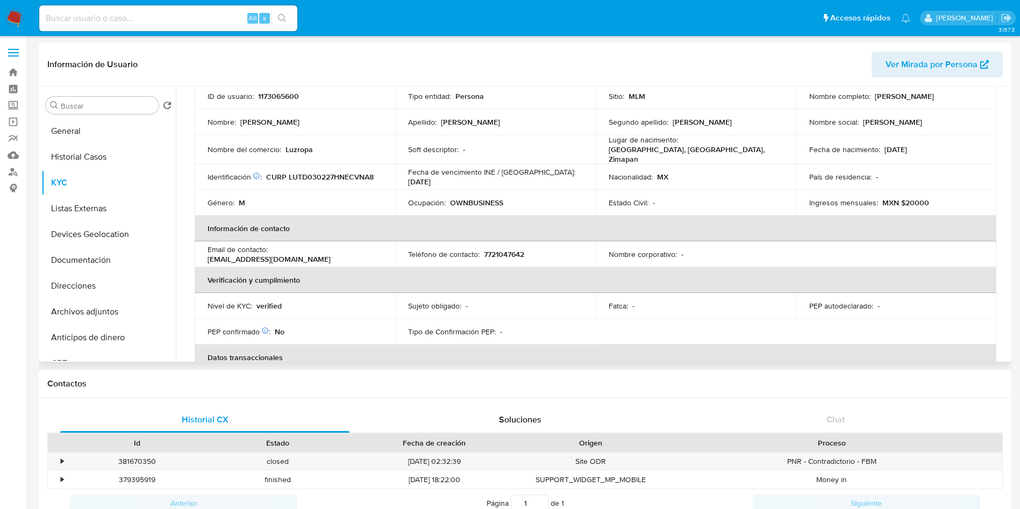
drag, startPoint x: 297, startPoint y: 138, endPoint x: 299, endPoint y: 146, distance: 7.8
click at [296, 139] on td "Nombre del comercio : Luzropa" at bounding box center [295, 149] width 201 height 29
click at [300, 148] on p "Luzropa" at bounding box center [299, 150] width 27 height 10
copy p "Luzropa"
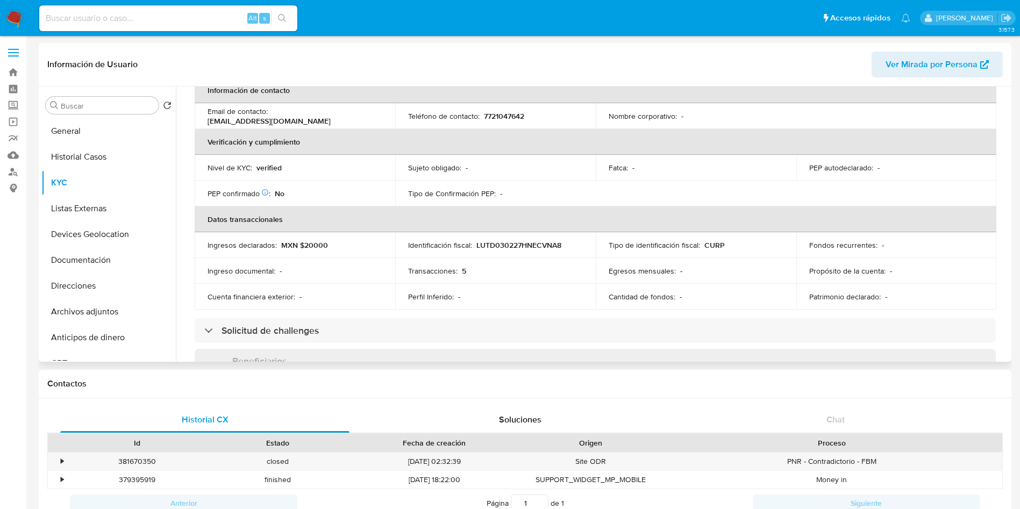
scroll to position [242, 0]
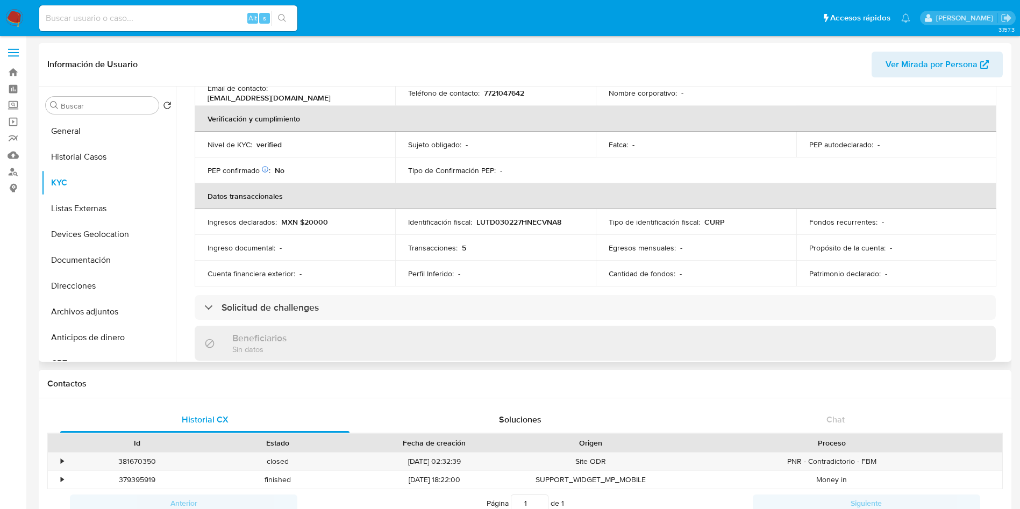
drag, startPoint x: 1004, startPoint y: 187, endPoint x: 1004, endPoint y: 207, distance: 20.4
click at [1004, 207] on div "Actualizado hace 3 meses Creado: 04/08/2022 09:18:09 Actualizado: 23/05/2025 13…" at bounding box center [595, 324] width 827 height 907
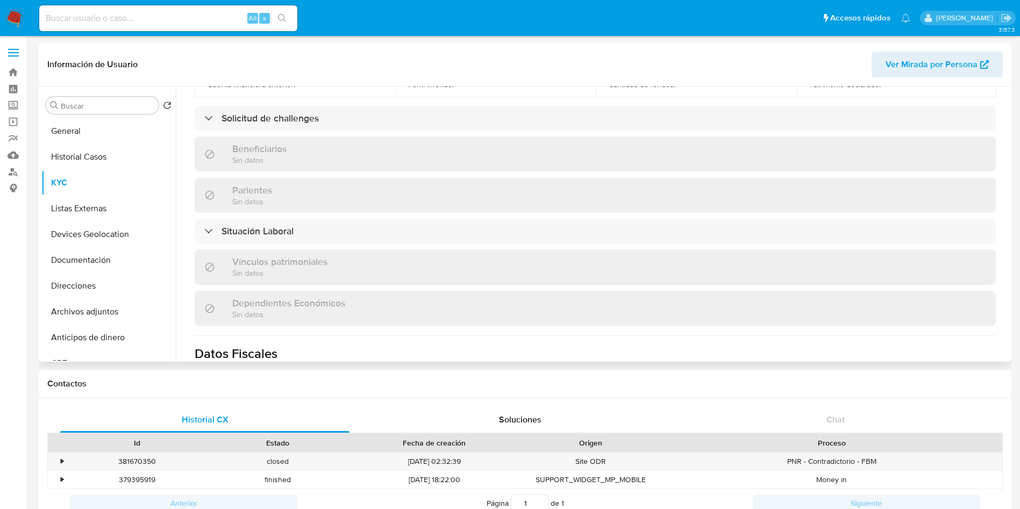
scroll to position [500, 0]
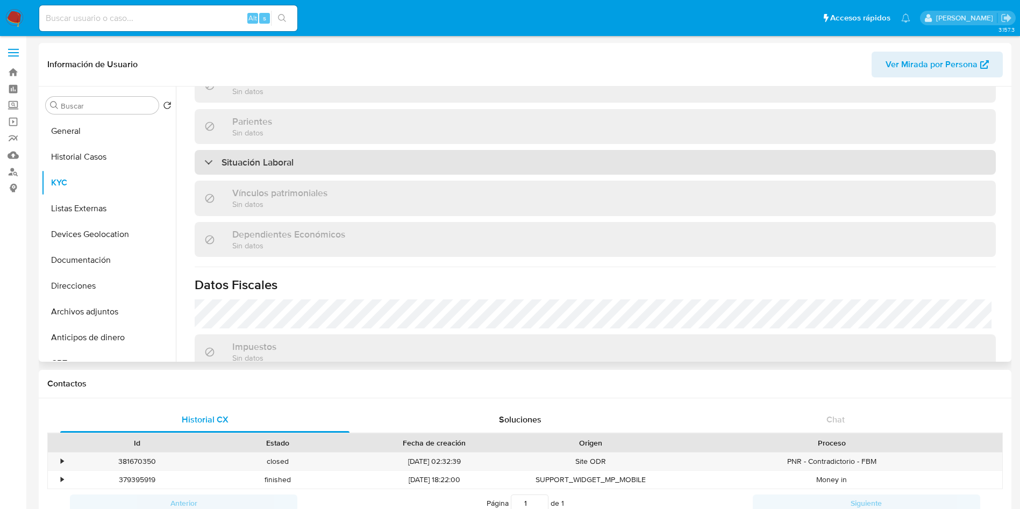
click at [426, 165] on div "Situación Laboral" at bounding box center [595, 162] width 801 height 25
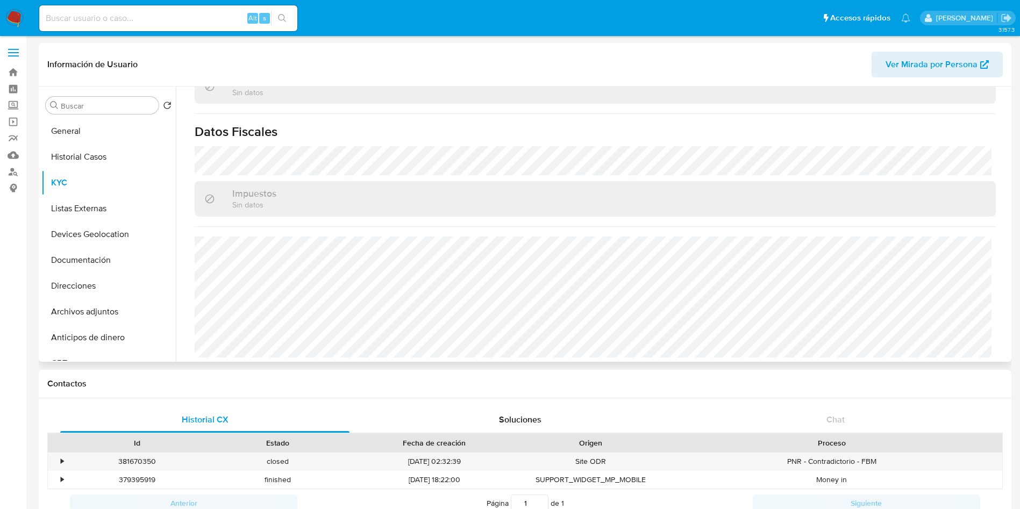
scroll to position [811, 0]
click at [81, 212] on button "Listas Externas" at bounding box center [104, 209] width 126 height 26
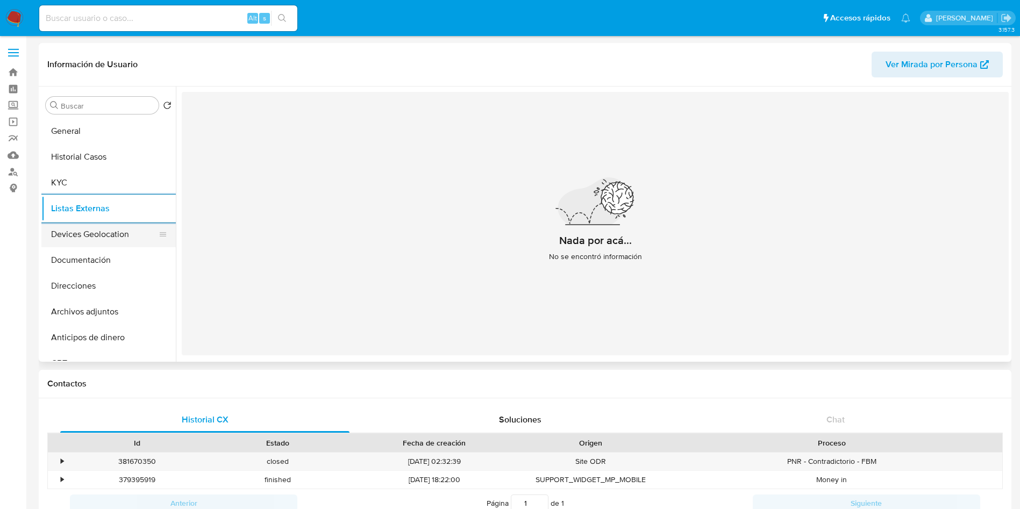
click at [112, 241] on button "Devices Geolocation" at bounding box center [104, 235] width 126 height 26
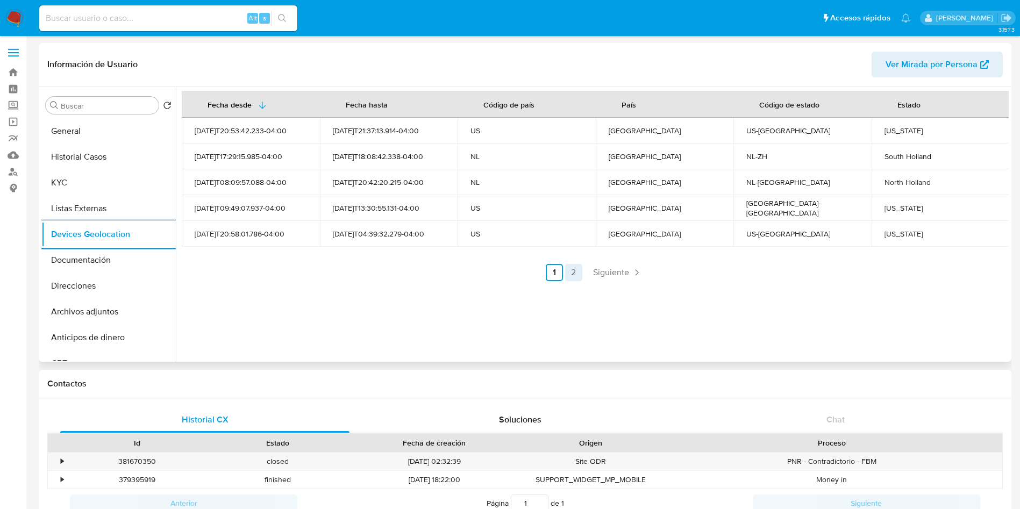
click at [574, 267] on link "2" at bounding box center [573, 272] width 17 height 17
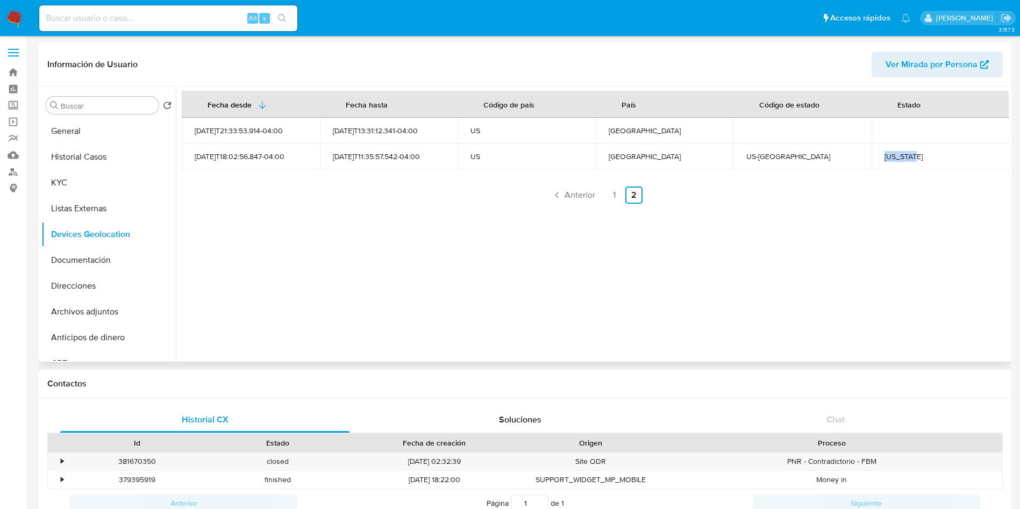
drag, startPoint x: 905, startPoint y: 154, endPoint x: 927, endPoint y: 158, distance: 21.7
click at [927, 158] on td "New York" at bounding box center [941, 157] width 138 height 26
copy div "New York"
click at [616, 191] on link "1" at bounding box center [614, 195] width 17 height 17
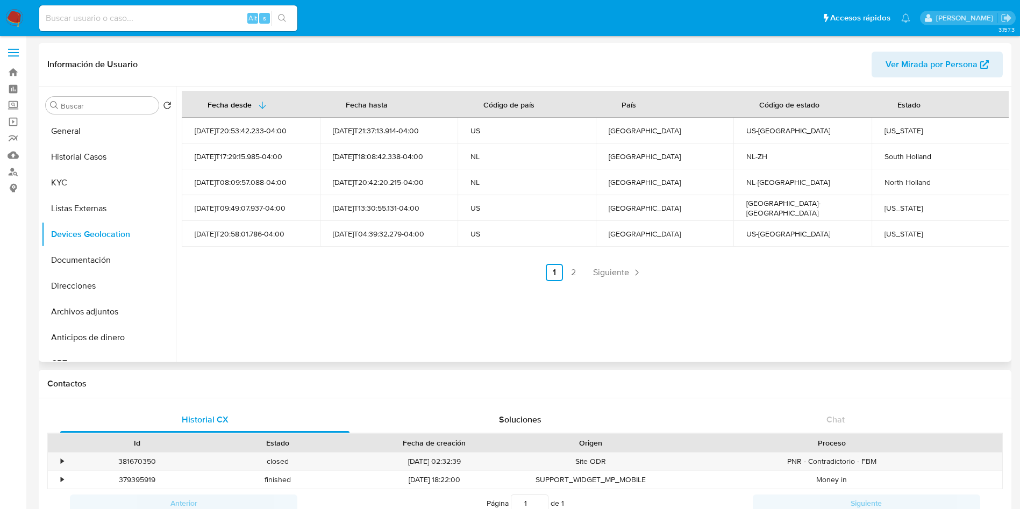
click at [895, 123] on td "Florida" at bounding box center [941, 131] width 138 height 26
drag, startPoint x: 895, startPoint y: 123, endPoint x: 897, endPoint y: 134, distance: 11.1
click at [896, 124] on td "Florida" at bounding box center [941, 131] width 138 height 26
copy div "Florida"
drag, startPoint x: 886, startPoint y: 158, endPoint x: 959, endPoint y: 158, distance: 73.1
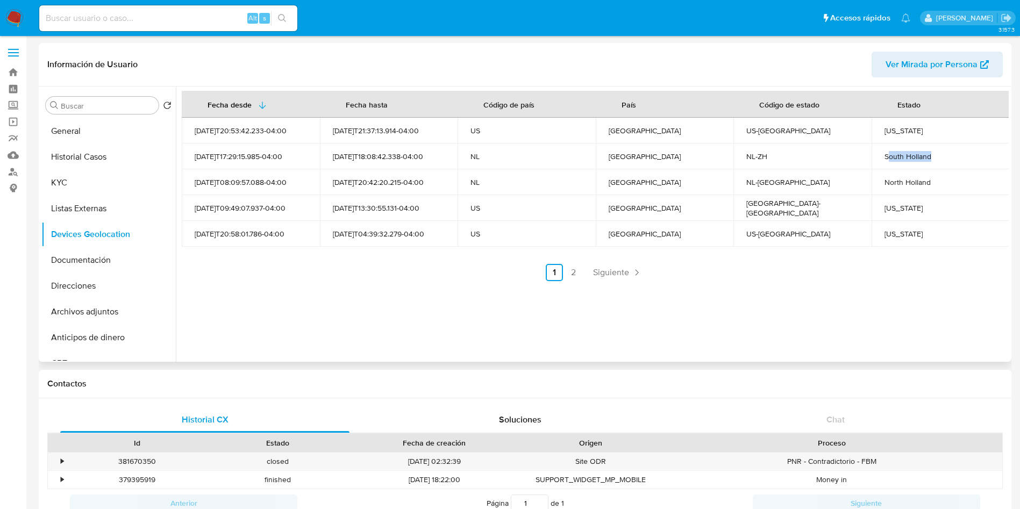
click at [959, 158] on div "South Holland" at bounding box center [941, 157] width 112 height 10
drag, startPoint x: 880, startPoint y: 156, endPoint x: 932, endPoint y: 165, distance: 52.3
click at [932, 165] on td "South Holland" at bounding box center [941, 157] width 138 height 26
click at [892, 204] on div "Texas" at bounding box center [941, 208] width 112 height 10
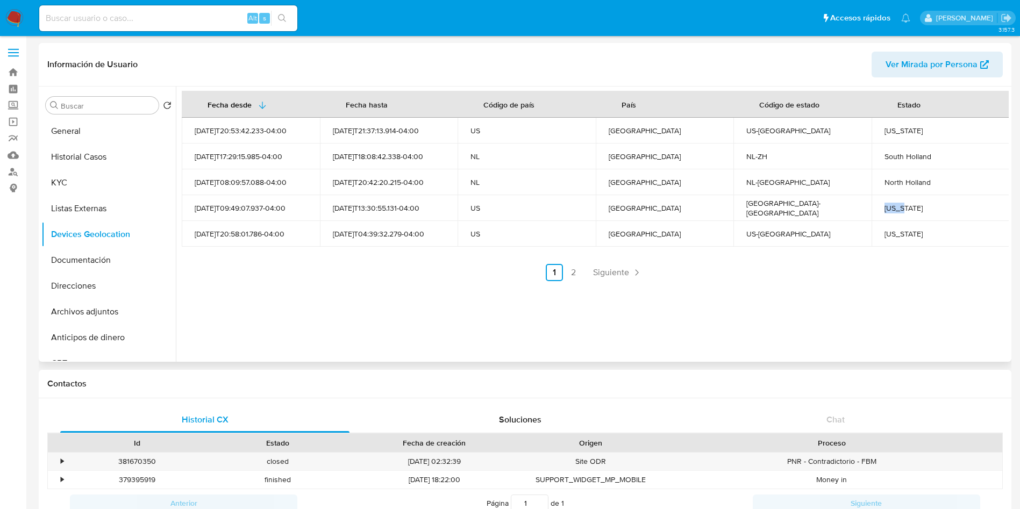
copy div "Texas"
click at [898, 240] on td "California" at bounding box center [941, 234] width 138 height 26
click at [893, 241] on td "California" at bounding box center [941, 234] width 138 height 26
click at [899, 232] on div "California" at bounding box center [941, 234] width 112 height 10
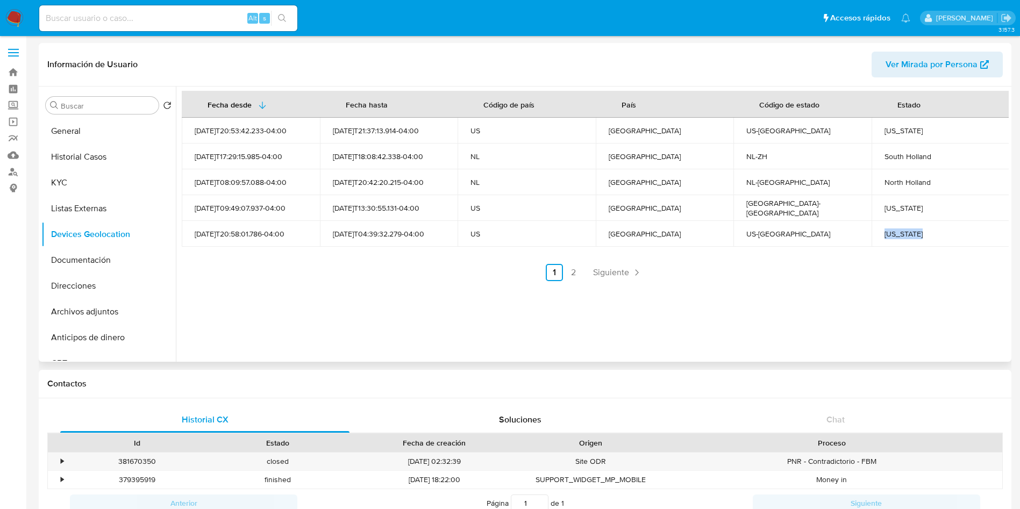
copy div "California"
drag, startPoint x: 881, startPoint y: 155, endPoint x: 930, endPoint y: 161, distance: 49.2
click at [930, 161] on td "South Holland" at bounding box center [941, 157] width 138 height 26
copy div "South Holland"
drag, startPoint x: 609, startPoint y: 155, endPoint x: 652, endPoint y: 155, distance: 42.5
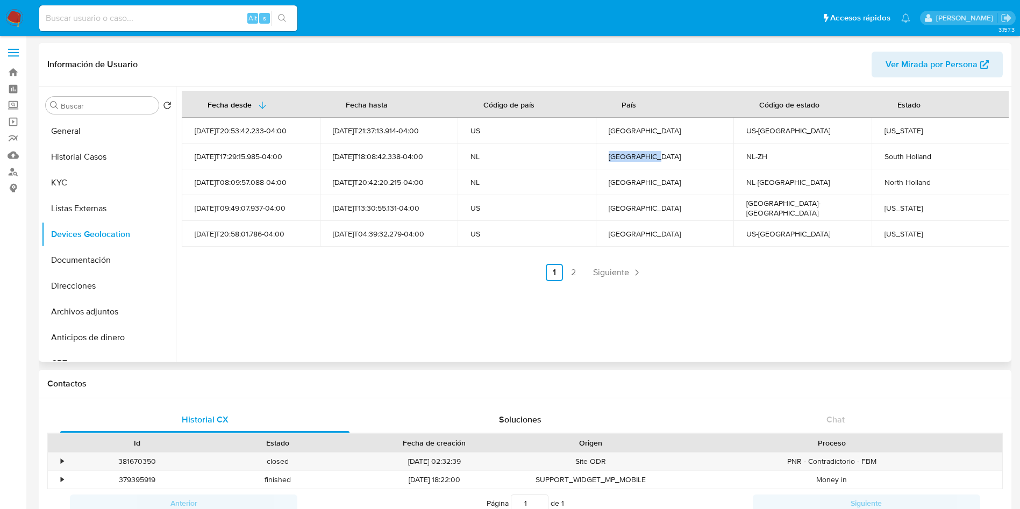
click at [652, 155] on td "Países Bajos" at bounding box center [665, 157] width 138 height 26
copy div "Países Bajos"
drag, startPoint x: 880, startPoint y: 156, endPoint x: 937, endPoint y: 160, distance: 56.6
click at [937, 160] on td "South Holland" at bounding box center [941, 157] width 138 height 26
copy div "South Holland"
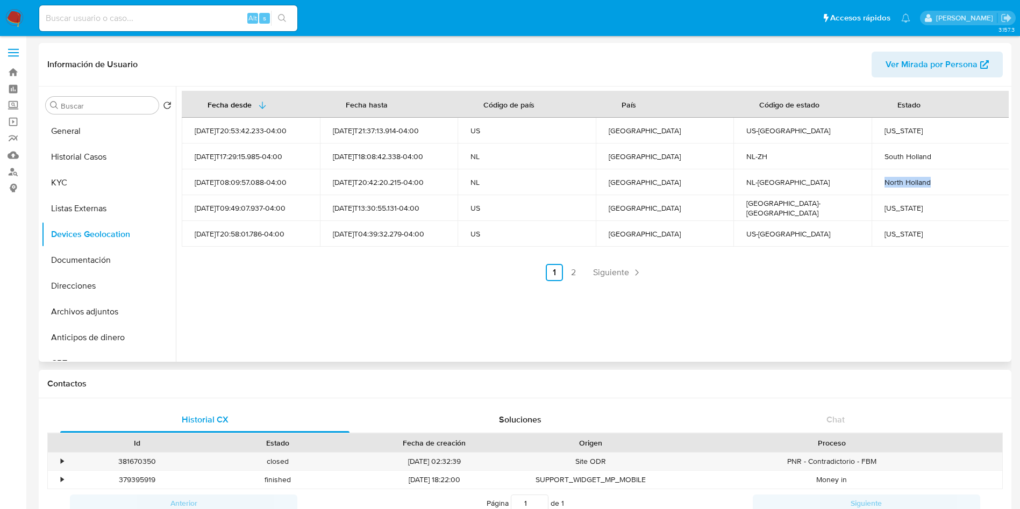
drag, startPoint x: 876, startPoint y: 182, endPoint x: 945, endPoint y: 186, distance: 68.4
click at [945, 186] on td "North Holland" at bounding box center [941, 182] width 138 height 26
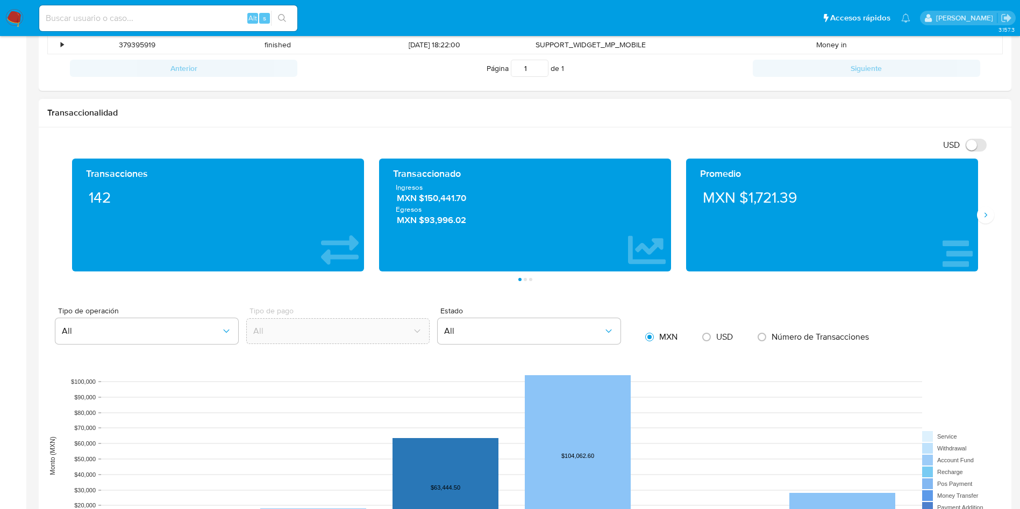
scroll to position [484, 0]
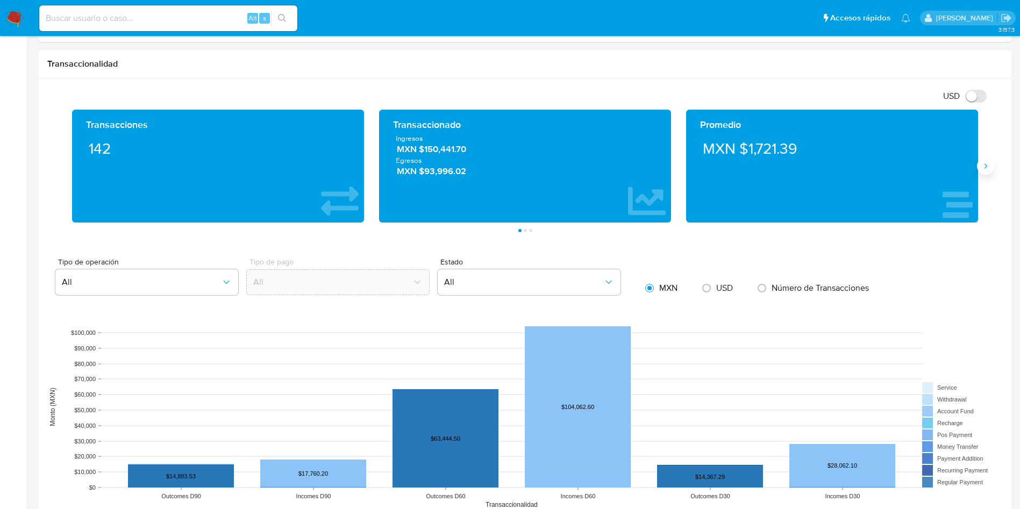
click at [984, 168] on icon "Siguiente" at bounding box center [985, 166] width 9 height 9
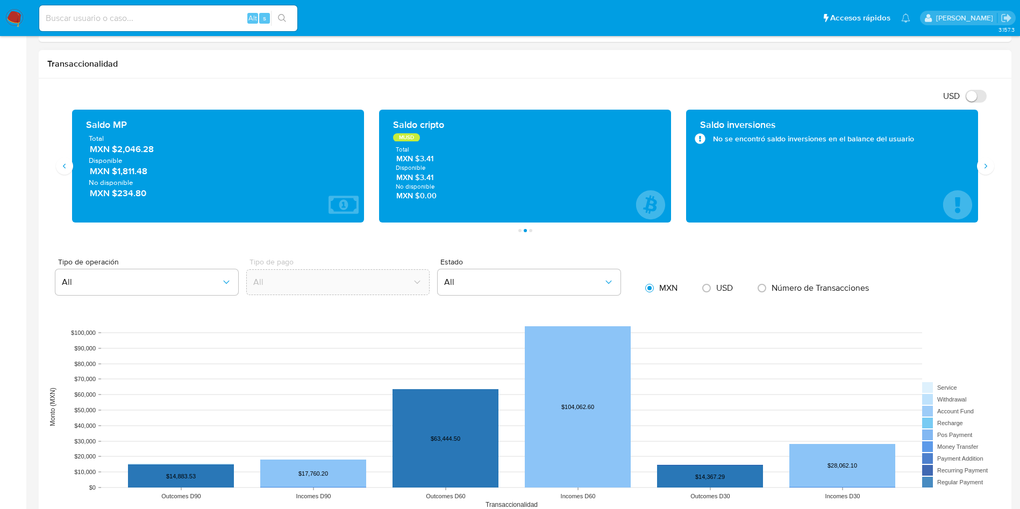
drag, startPoint x: 158, startPoint y: 149, endPoint x: 115, endPoint y: 149, distance: 43.6
click at [115, 149] on span "MXN $2,046.28" at bounding box center [219, 150] width 258 height 12
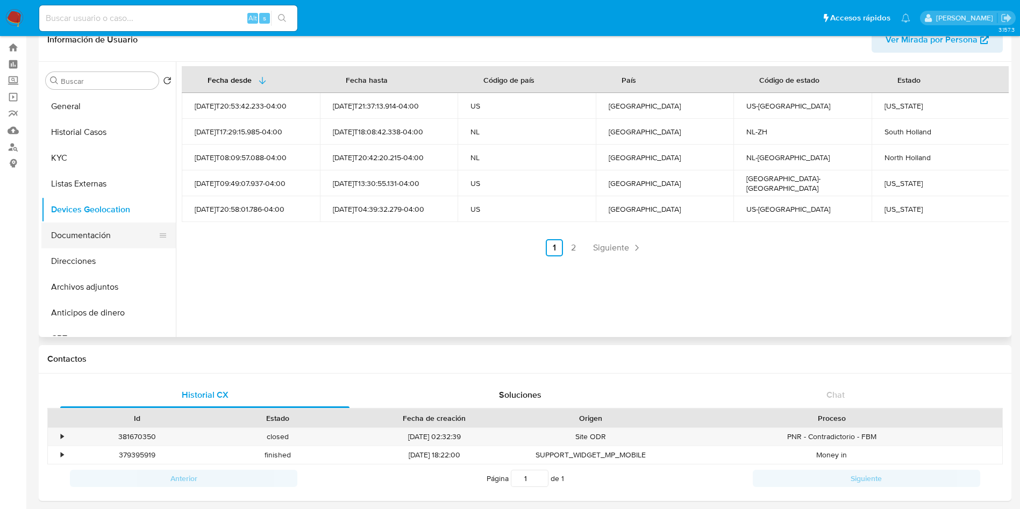
scroll to position [0, 0]
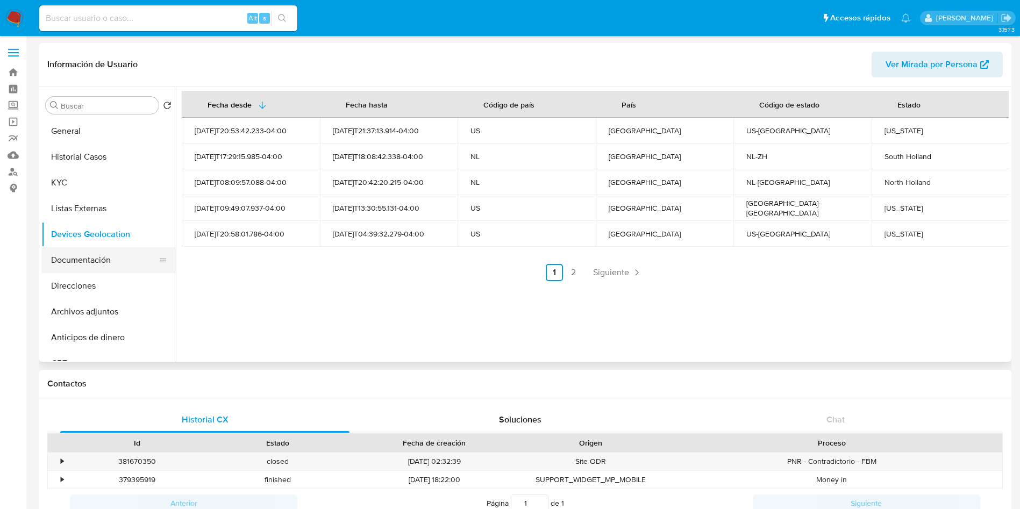
click at [79, 258] on button "Documentación" at bounding box center [104, 260] width 126 height 26
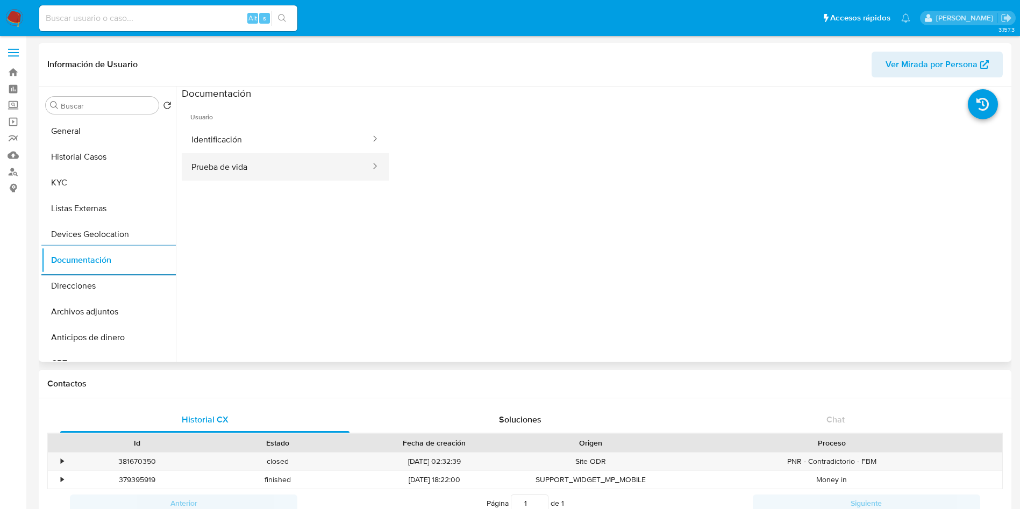
click at [293, 169] on button "Prueba de vida" at bounding box center [277, 166] width 190 height 27
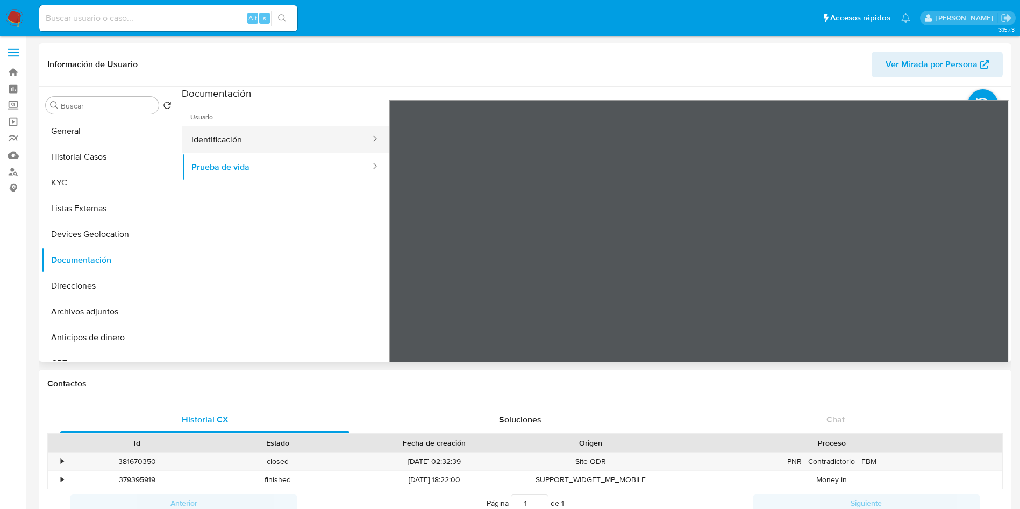
click at [271, 132] on button "Identificación" at bounding box center [277, 139] width 190 height 27
click at [994, 269] on icon at bounding box center [996, 275] width 22 height 22
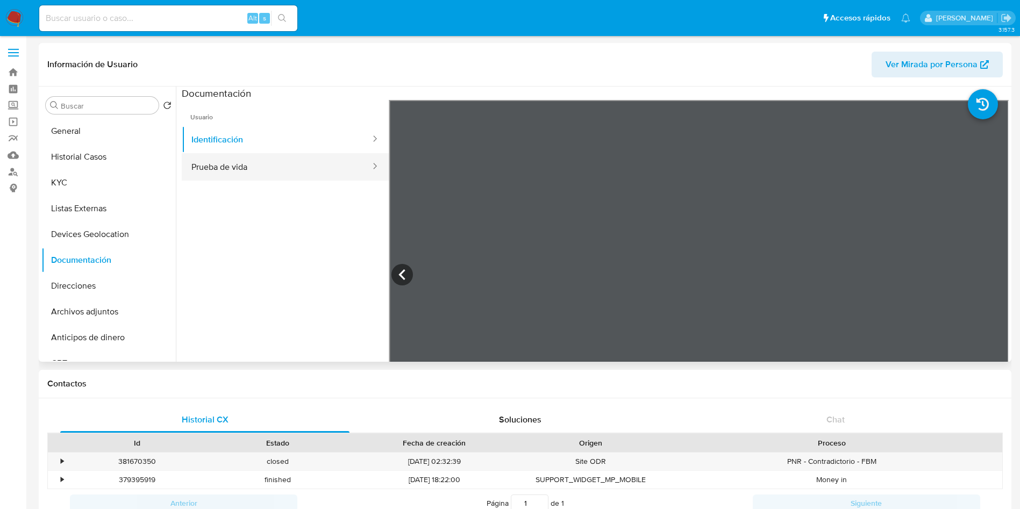
click at [308, 167] on button "Prueba de vida" at bounding box center [277, 166] width 190 height 27
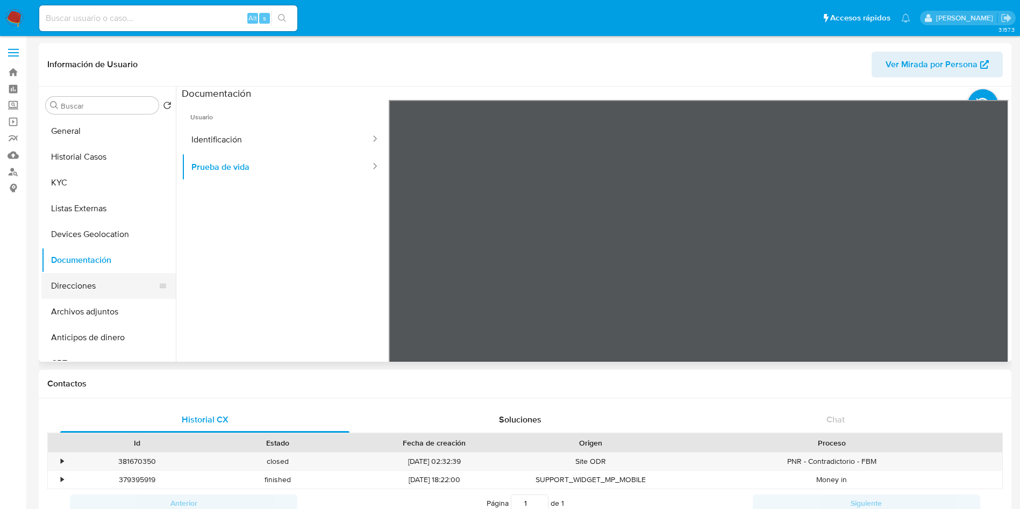
click at [103, 290] on button "Direcciones" at bounding box center [104, 286] width 126 height 26
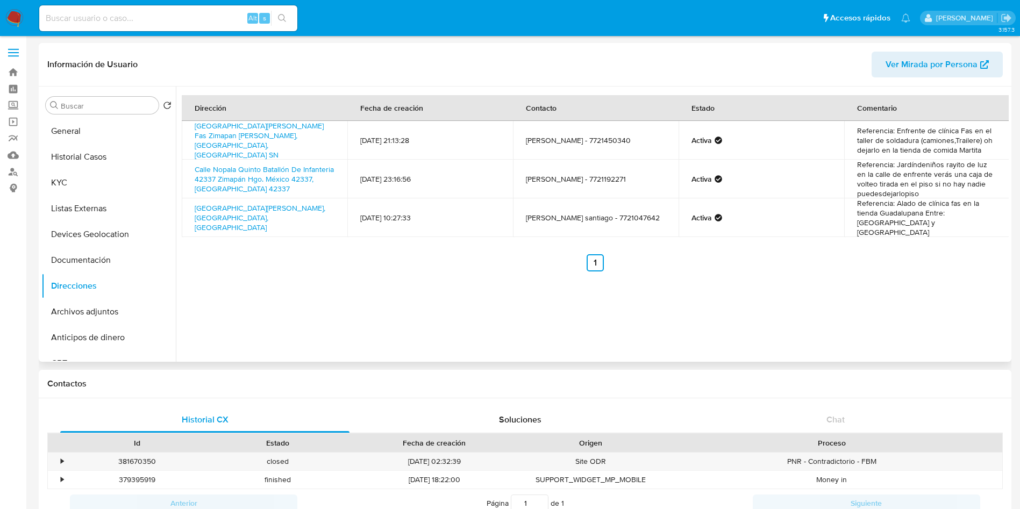
click at [320, 267] on div "Dirección Fecha de creación Contacto Estado Comentario Avenida Del Rosario Col …" at bounding box center [592, 224] width 833 height 275
click at [83, 182] on button "KYC" at bounding box center [104, 183] width 126 height 26
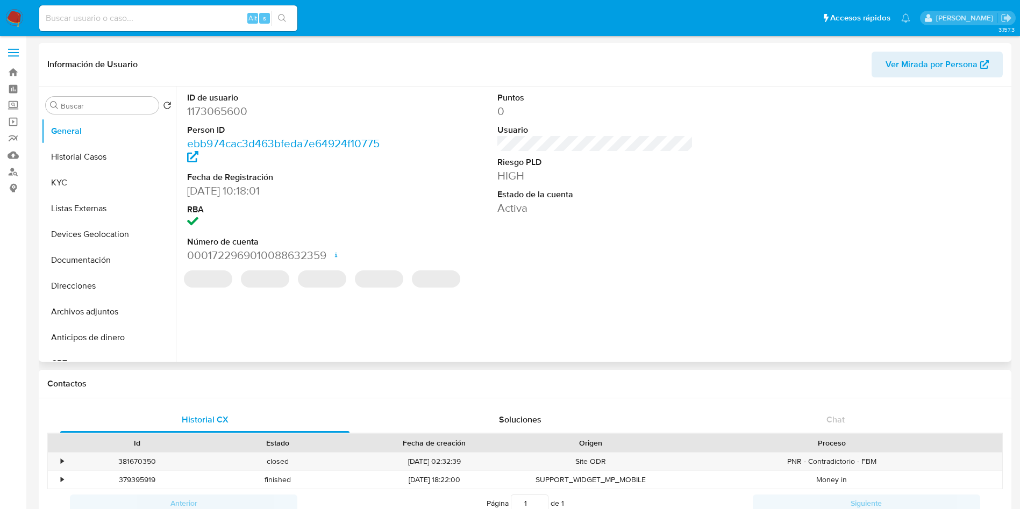
select select "10"
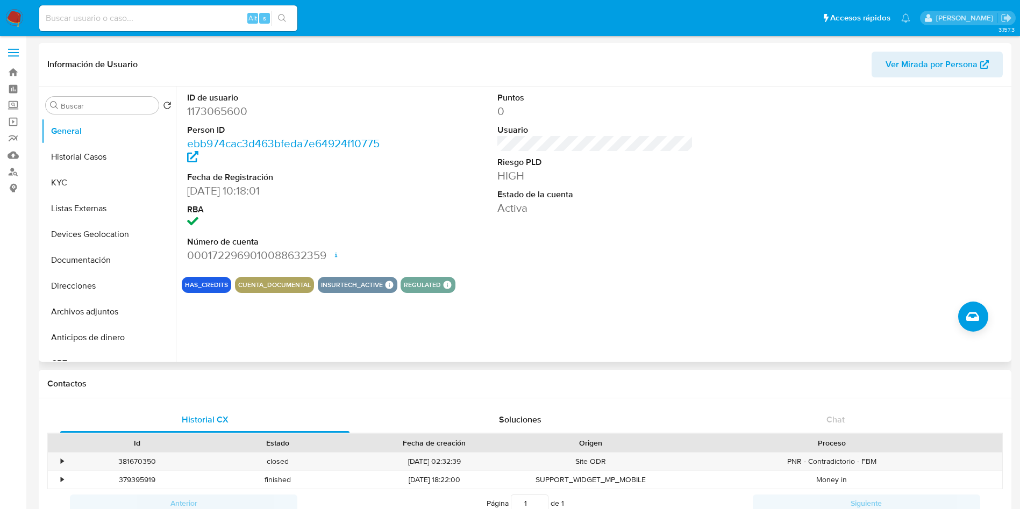
click at [739, 181] on div "ID de usuario 1173065600 Person ID ebb974cac3d463bfeda7e64924f10775 Fecha de Re…" at bounding box center [595, 178] width 827 height 182
click at [81, 181] on button "KYC" at bounding box center [104, 183] width 126 height 26
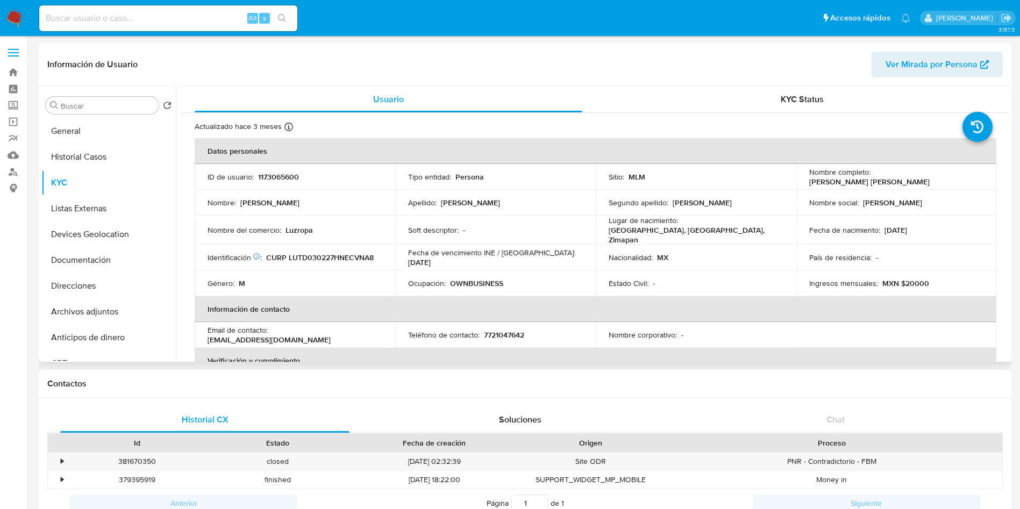
click at [706, 230] on p "[GEOGRAPHIC_DATA], [GEOGRAPHIC_DATA], Zimapan" at bounding box center [694, 234] width 170 height 19
click at [759, 231] on p "Mexico, Hidalgo, Zimapan" at bounding box center [694, 234] width 170 height 19
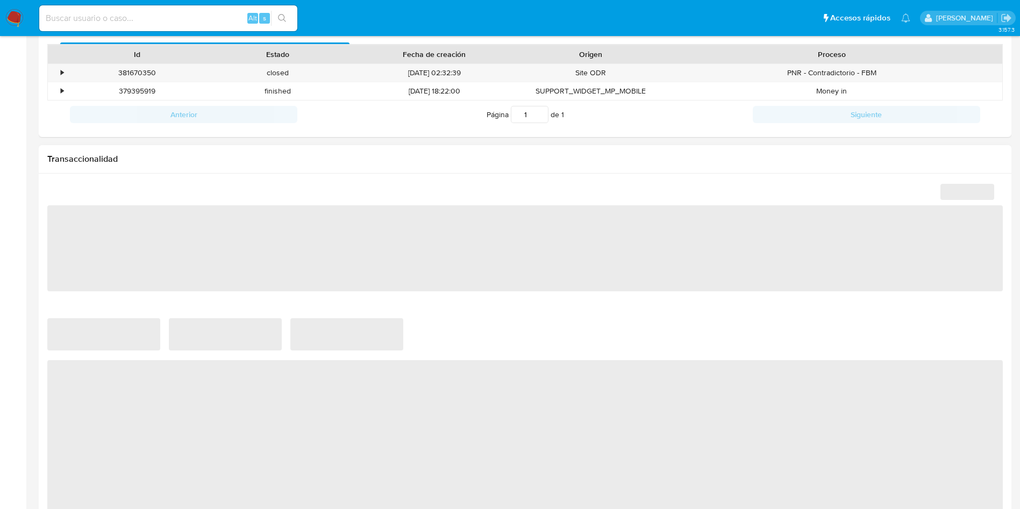
scroll to position [484, 0]
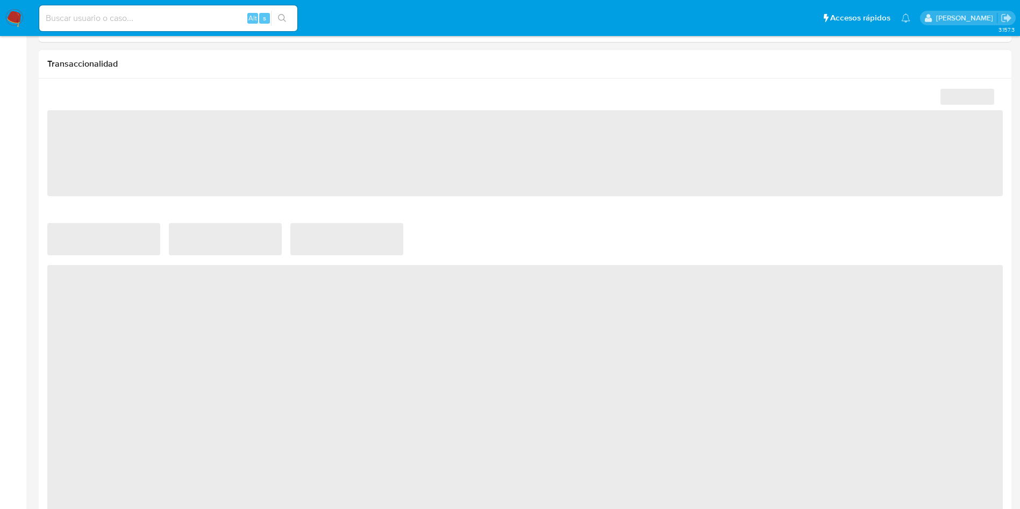
select select "10"
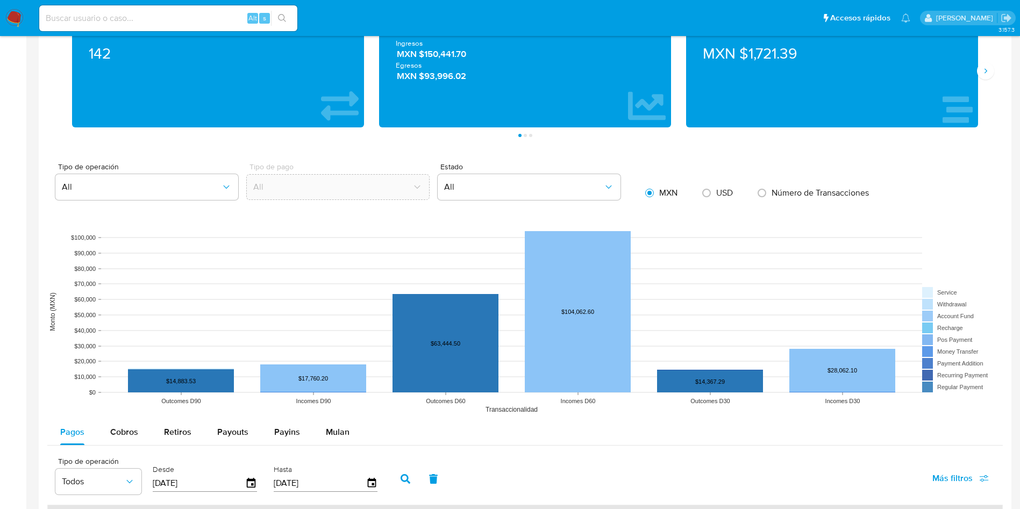
scroll to position [726, 0]
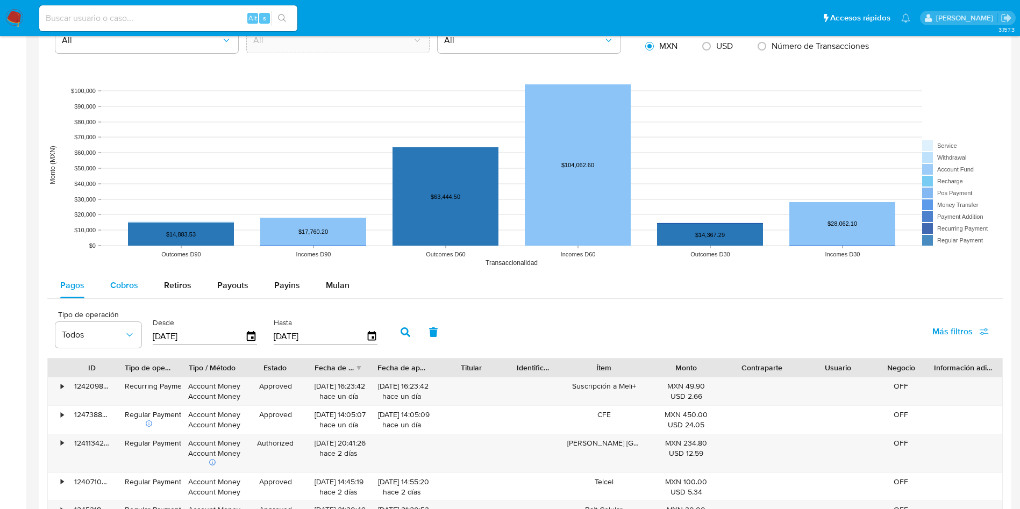
click at [117, 277] on div "Cobros" at bounding box center [124, 286] width 28 height 26
select select "10"
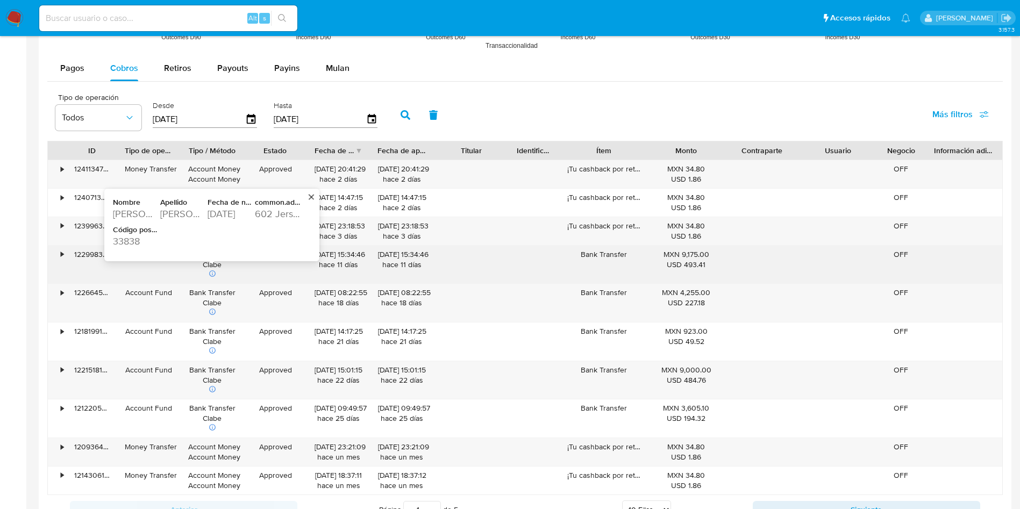
scroll to position [968, 0]
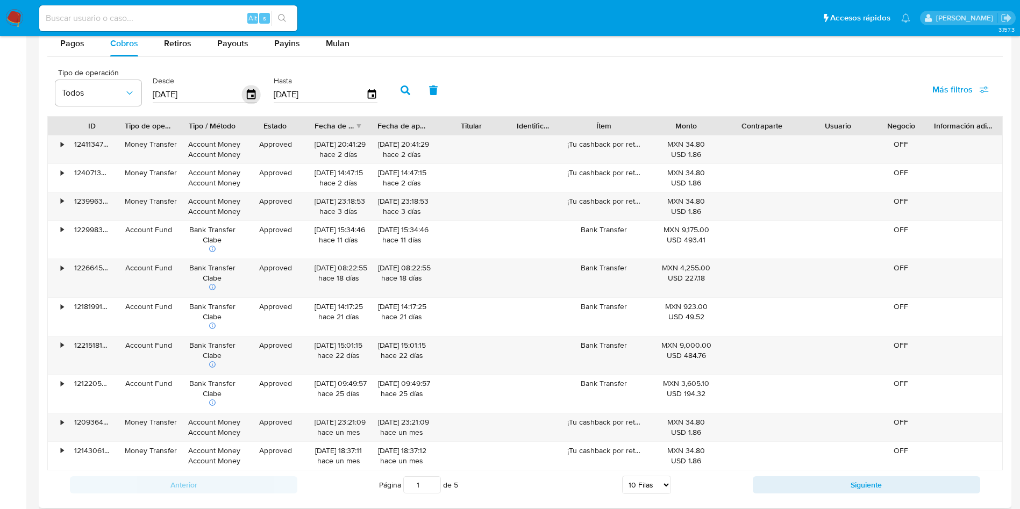
click at [255, 91] on icon "button" at bounding box center [251, 94] width 19 height 19
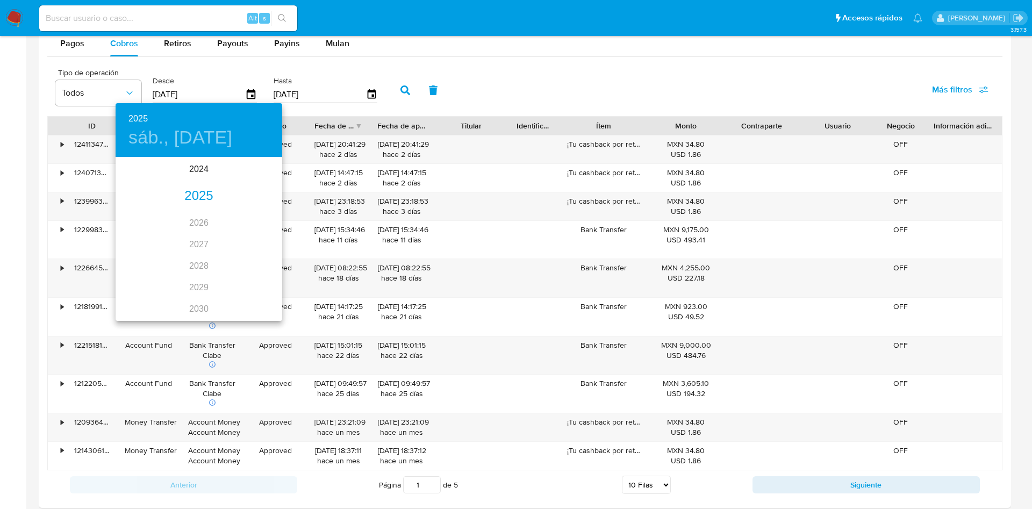
click at [184, 131] on h4 "sáb., [DATE]" at bounding box center [181, 137] width 104 height 23
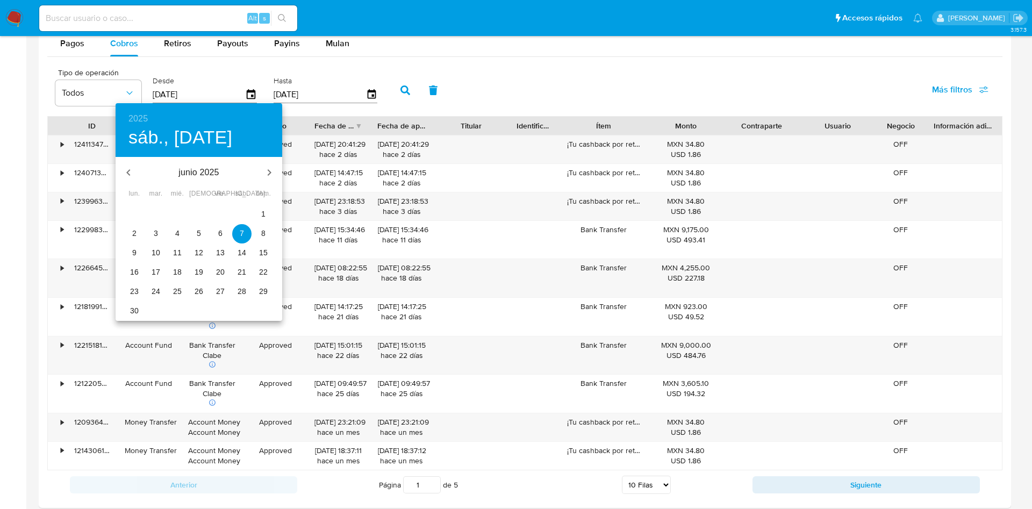
click at [127, 173] on icon "button" at bounding box center [128, 172] width 4 height 6
click at [128, 172] on icon "button" at bounding box center [128, 172] width 13 height 13
click at [157, 211] on p "1" at bounding box center [156, 214] width 4 height 11
type input "[DATE]"
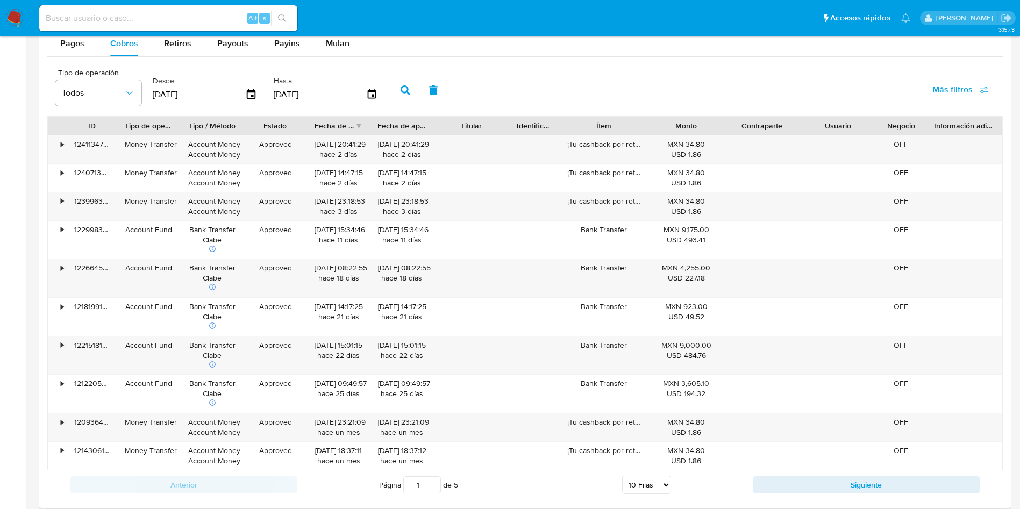
click at [408, 85] on icon "button" at bounding box center [406, 90] width 10 height 10
